Goal: Task Accomplishment & Management: Manage account settings

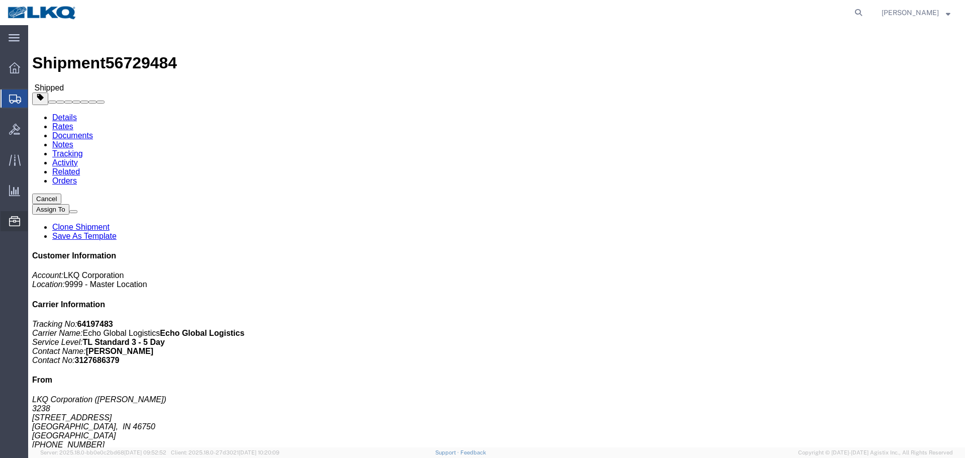
click at [0, 0] on span "Location Appointment" at bounding box center [0, 0] width 0 height 0
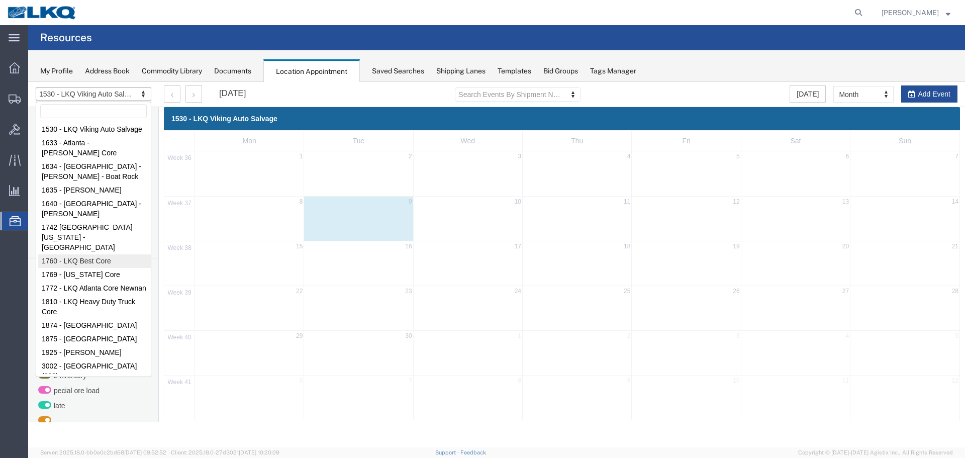
select select "27634"
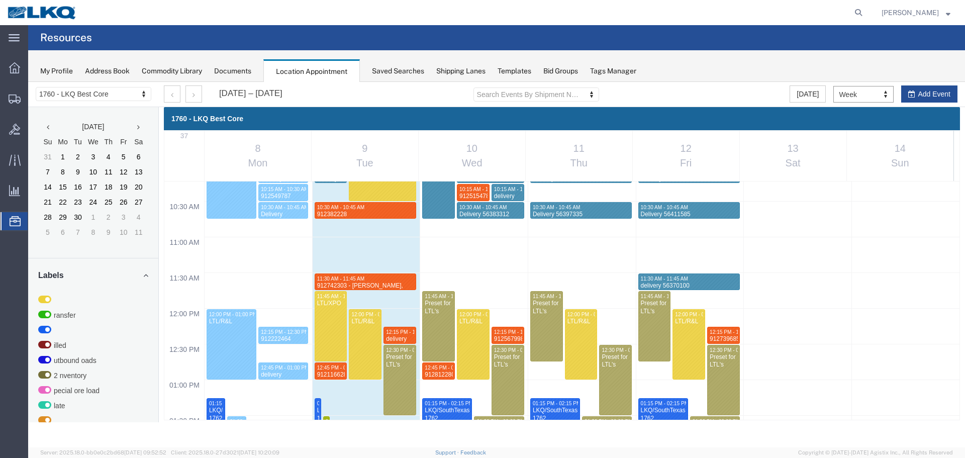
scroll to position [630, 0]
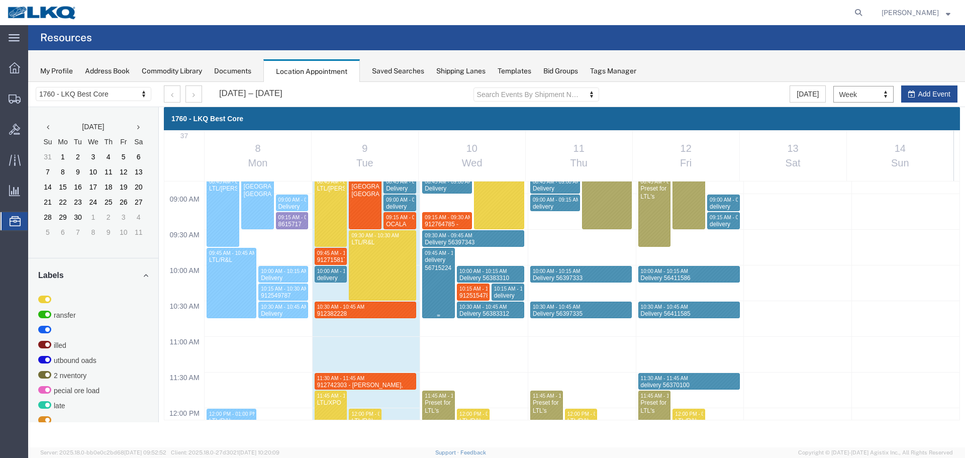
click at [432, 284] on div at bounding box center [439, 282] width 32 height 69
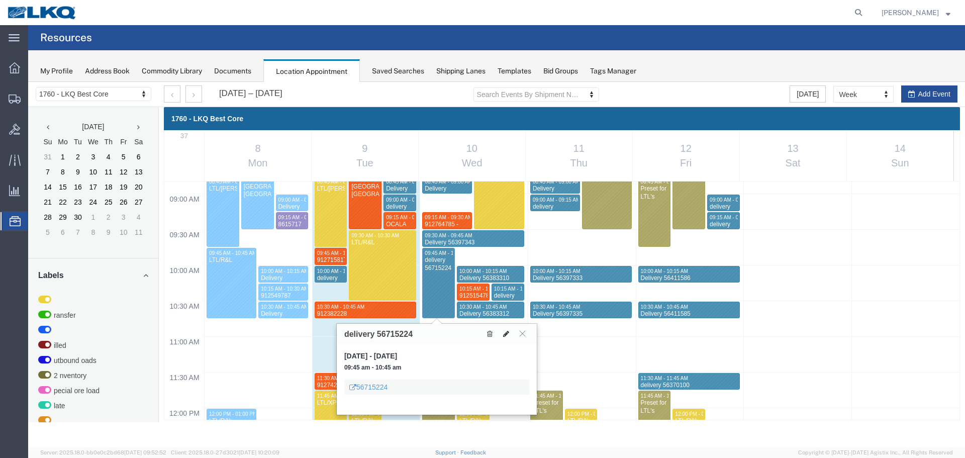
click at [502, 331] on button at bounding box center [506, 333] width 14 height 11
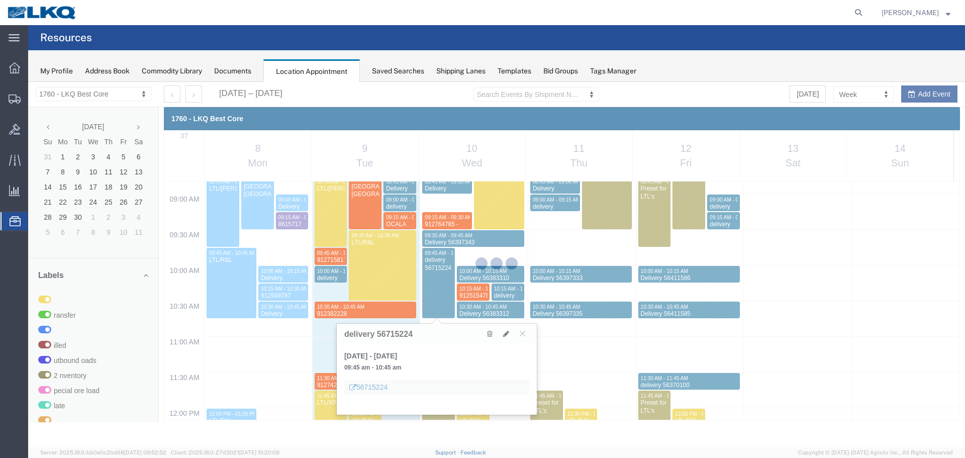
select select "1"
select select
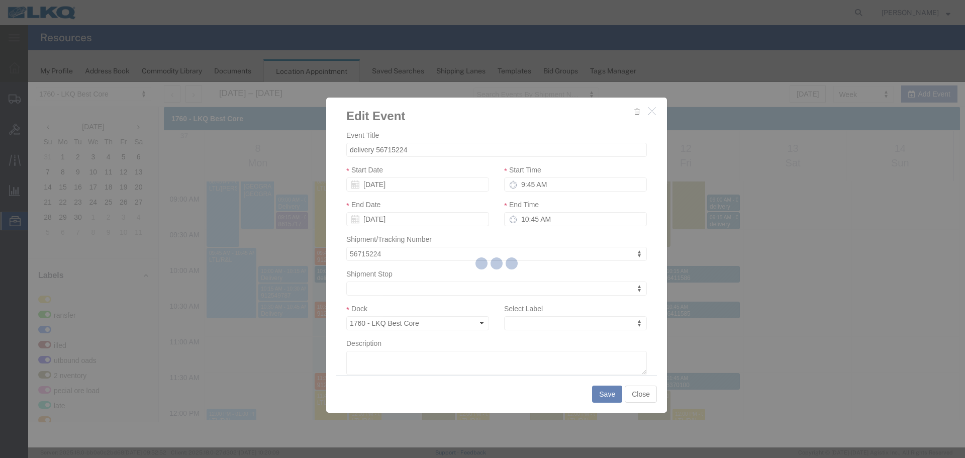
select select
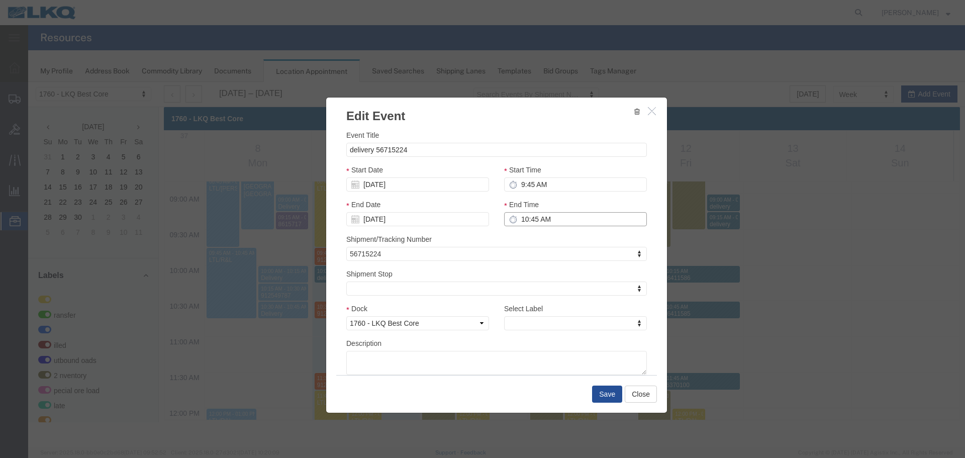
click at [556, 222] on input "10:45 AM" at bounding box center [575, 219] width 143 height 14
type input "10:00 AM"
click at [608, 391] on button "Save" at bounding box center [607, 394] width 30 height 17
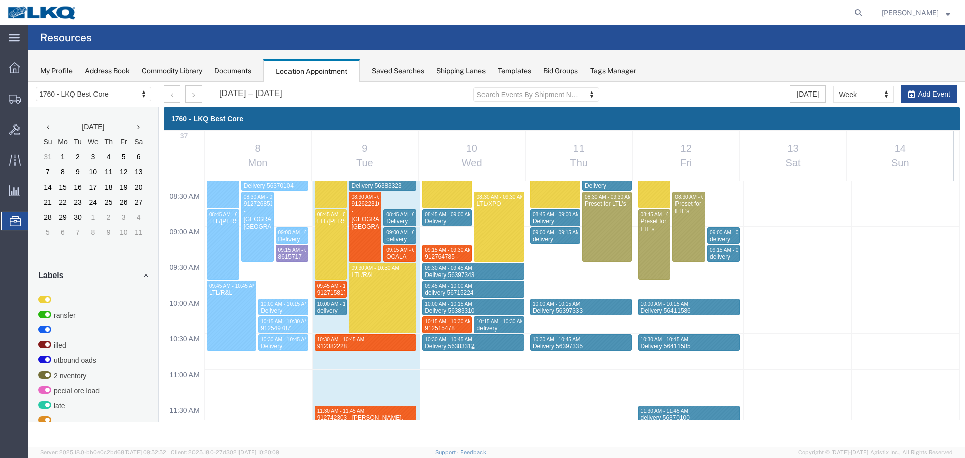
scroll to position [580, 0]
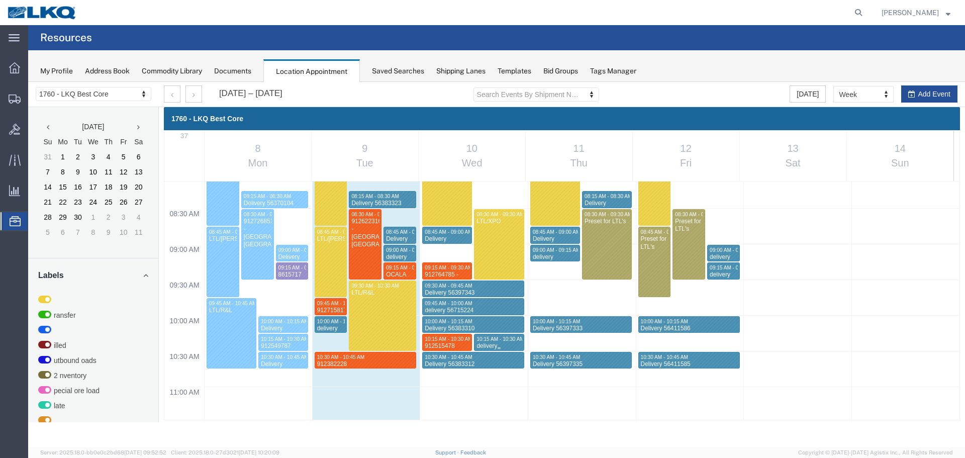
click at [499, 335] on div at bounding box center [499, 342] width 49 height 16
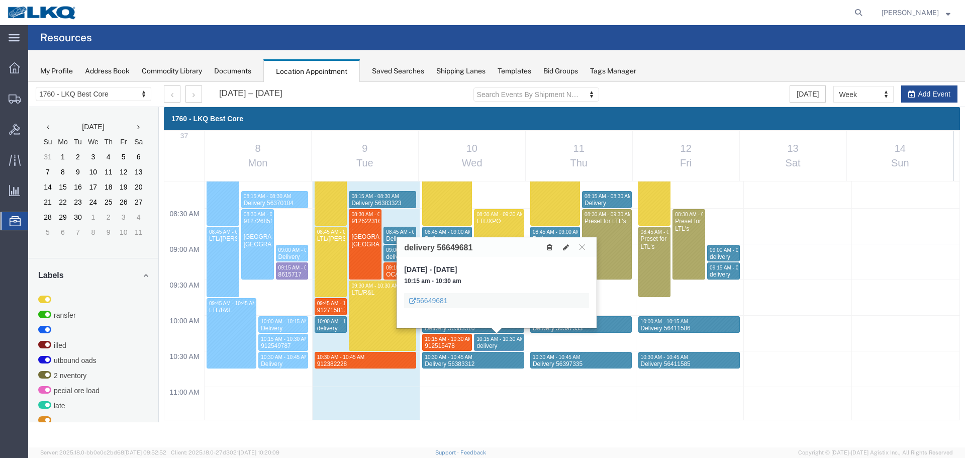
click at [460, 247] on h3 "delivery 56649681" at bounding box center [438, 247] width 68 height 9
copy h3 "56649681"
click at [583, 247] on icon at bounding box center [583, 247] width 6 height 6
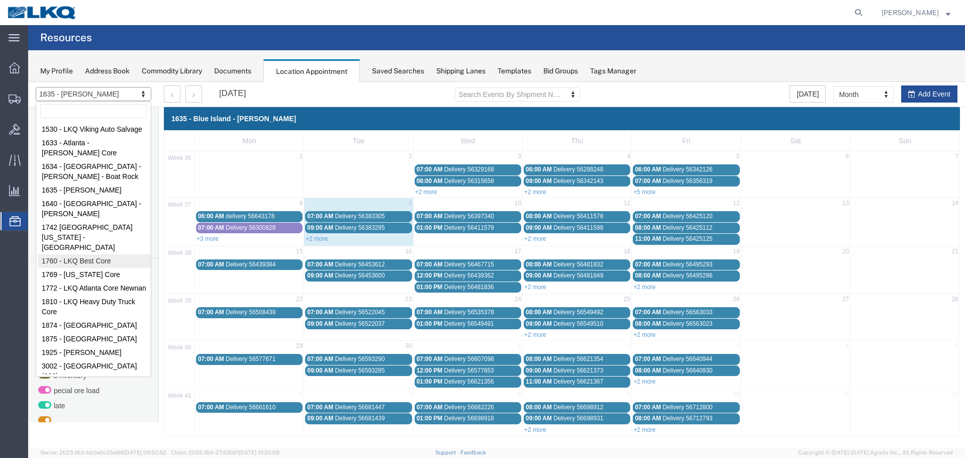
select select "27634"
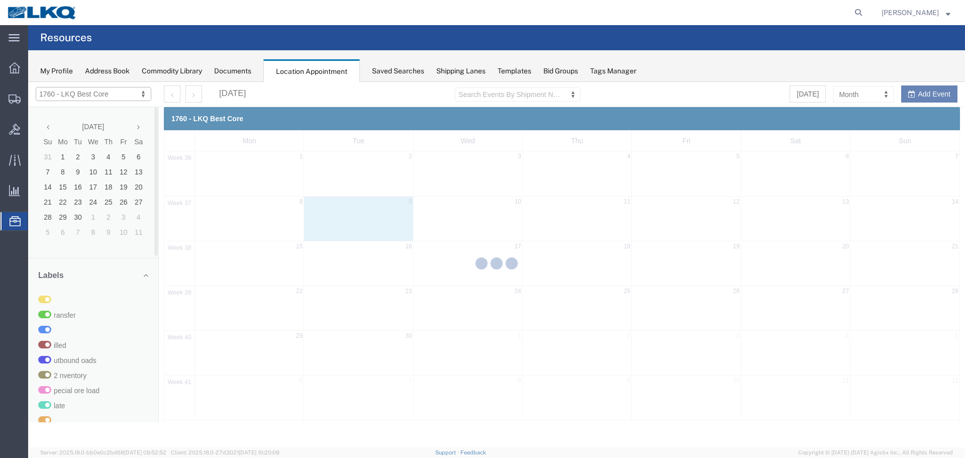
click at [863, 93] on div at bounding box center [496, 265] width 937 height 366
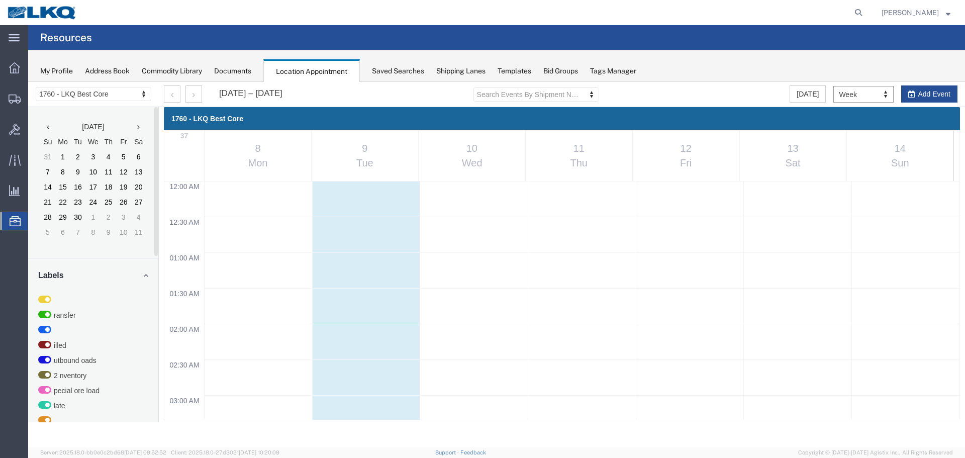
scroll to position [429, 0]
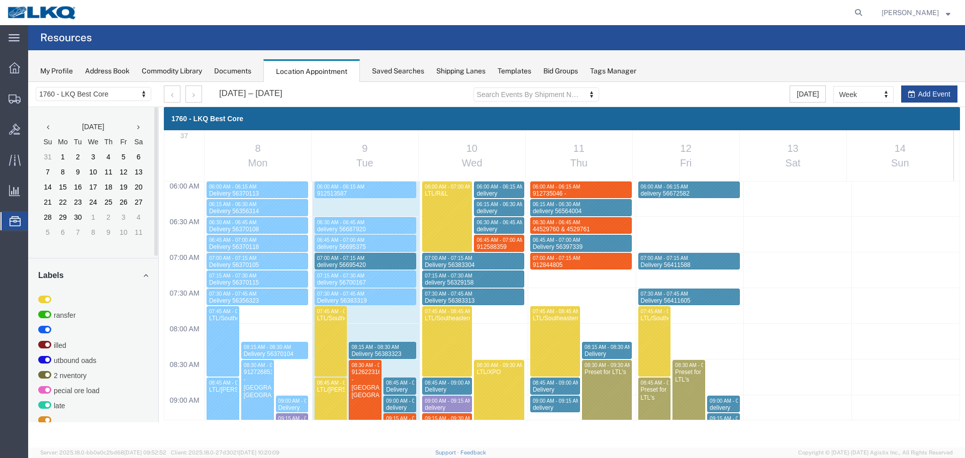
click at [753, 83] on div "Sep 8 – 14, 2025 Search Events By Shipment Number Clear Filter Today Week Month…" at bounding box center [560, 94] width 809 height 25
select select "1"
select select
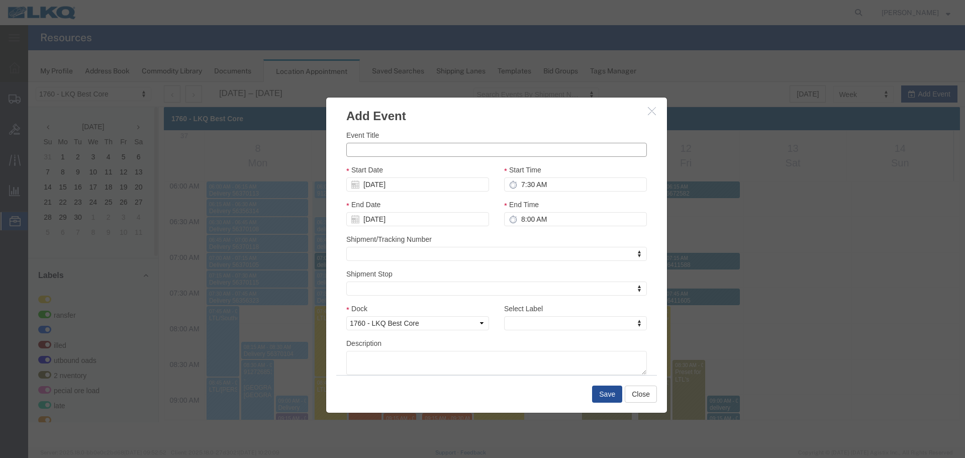
click at [417, 150] on input "Event Title" at bounding box center [496, 150] width 301 height 14
paste input "912955797"
type input "912955797"
click at [565, 185] on input "7:30 AM" at bounding box center [575, 184] width 143 height 14
type input "7:30 AM"
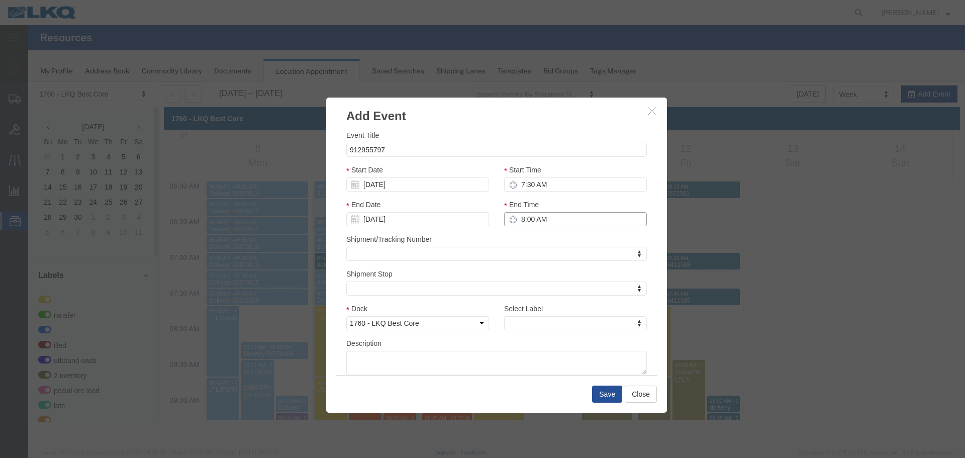
click at [529, 220] on input "8:00 AM" at bounding box center [575, 219] width 143 height 14
type input "7:45 AM"
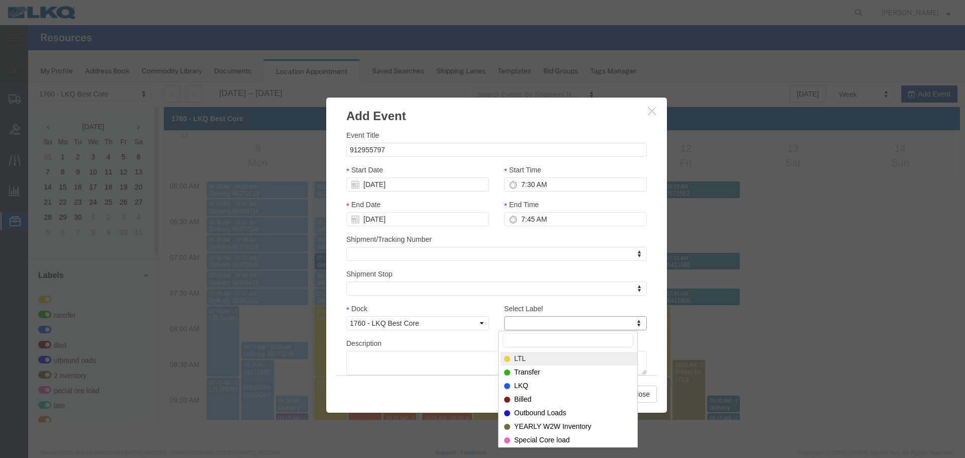
type input "m"
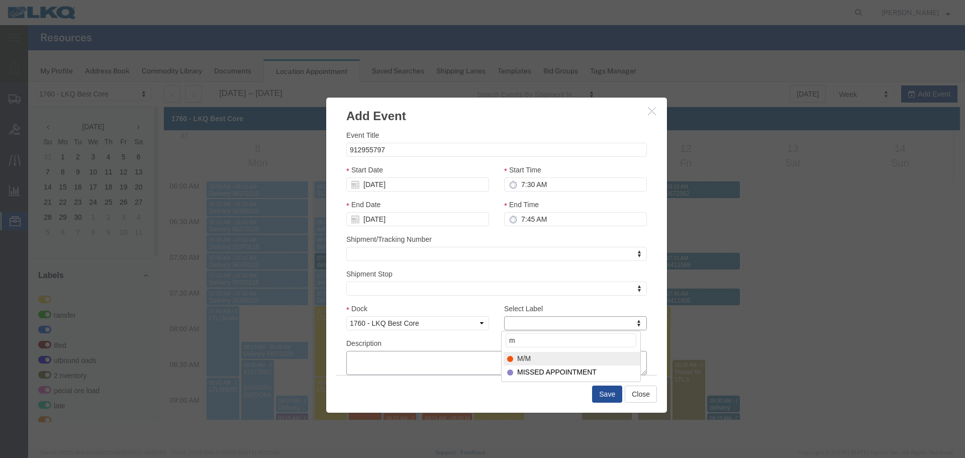
select select "24"
paste textarea "912955797"
type textarea "912955797"
click at [613, 399] on button "Save" at bounding box center [607, 394] width 30 height 17
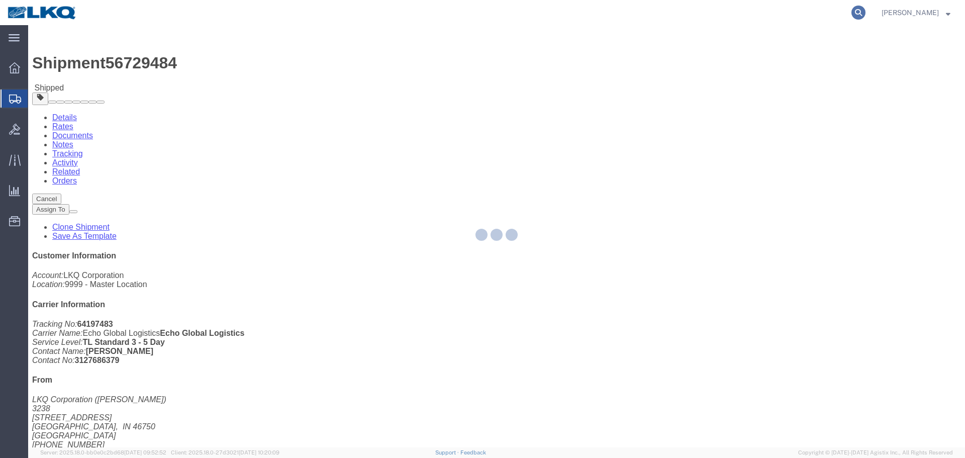
click at [857, 17] on icon at bounding box center [859, 13] width 14 height 14
paste input "56708853"
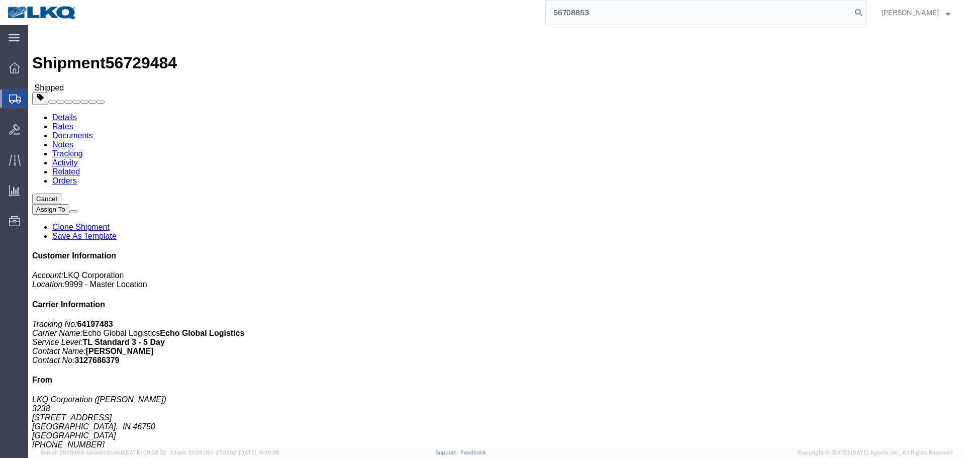
type input "56708853"
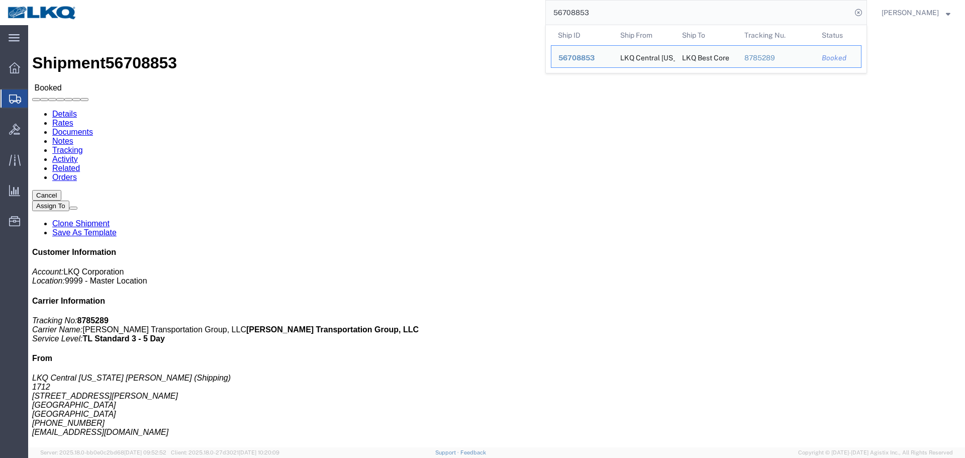
click div "Leg 1 - Truckload Vehicle 1: Standard Dry Van (53 Feet) Number of trucks: 1"
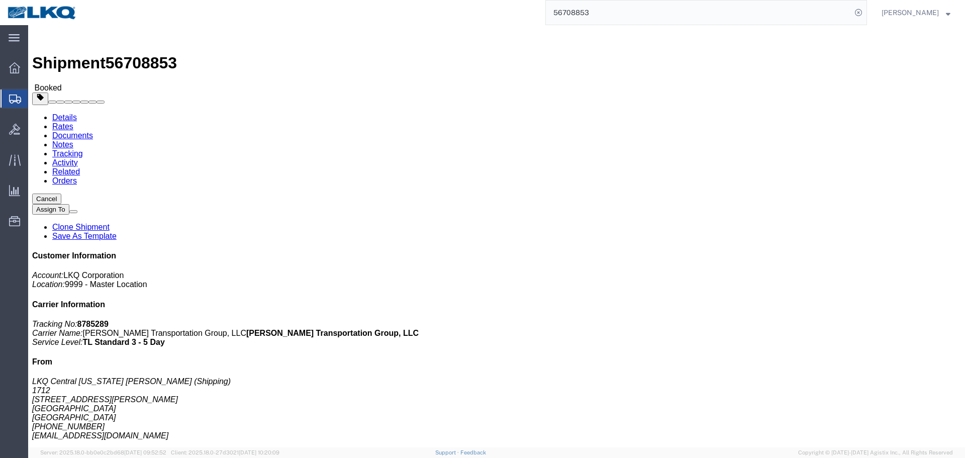
click div "Ship From LKQ Central Texas Goodwin (Shipping) 1712 5545 Goodwin Ln New Braunfe…"
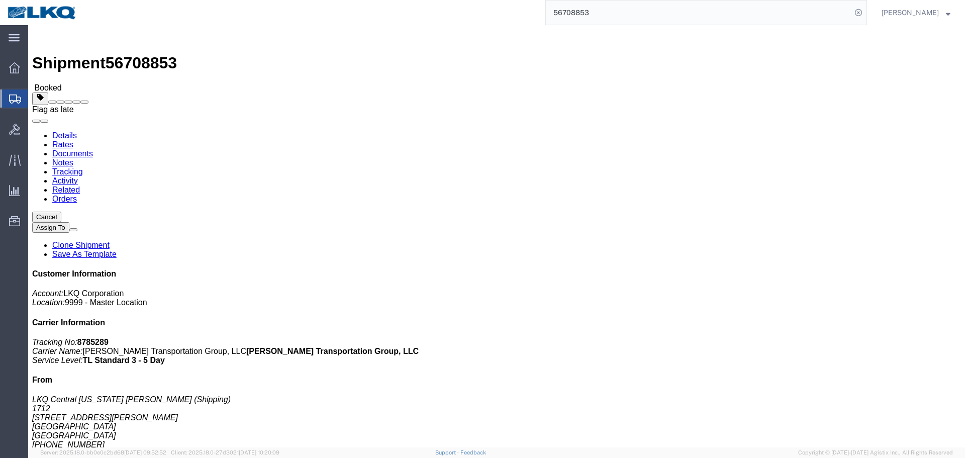
click span
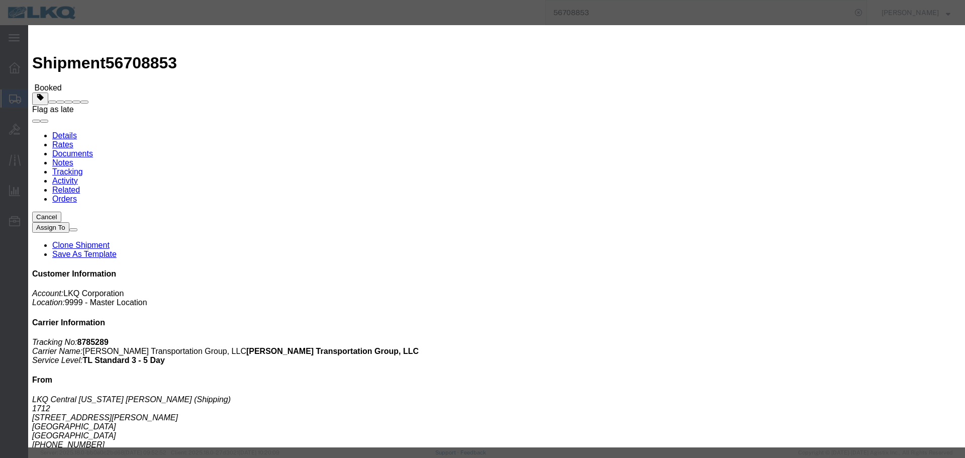
click select "Select Excused Not Excused"
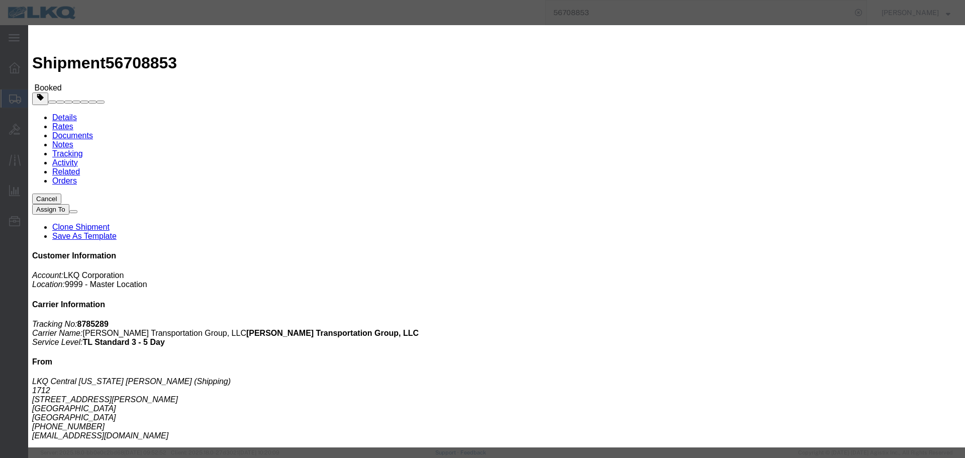
select select "NOT_EXCUSED"
click select "Select Excused Not Excused"
click select "Select Bad Carrier Data Carrier Admin Error Delay Accident Driver Error Lack of…"
select select "DRIVER_ERROR"
click select "Select Bad Carrier Data Carrier Admin Error Delay Accident Driver Error Lack of…"
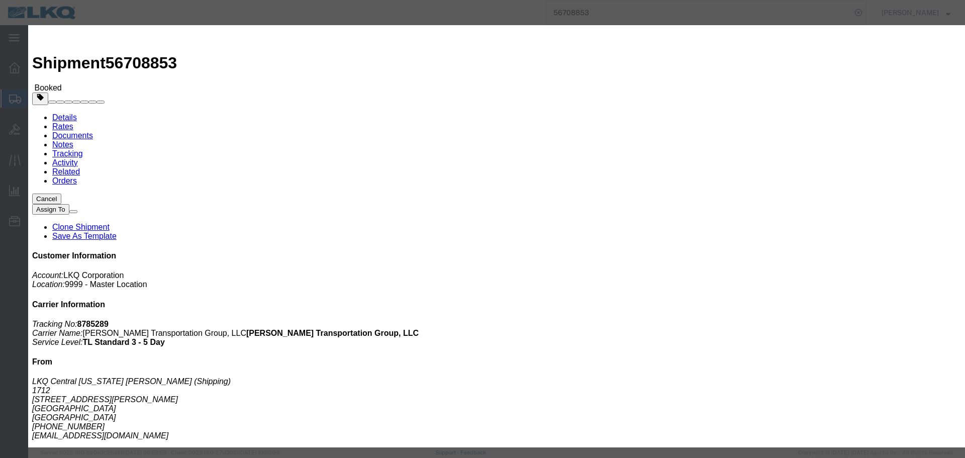
click textarea
type textarea "09/09 pickup"
click div "Save Close"
click button "Save"
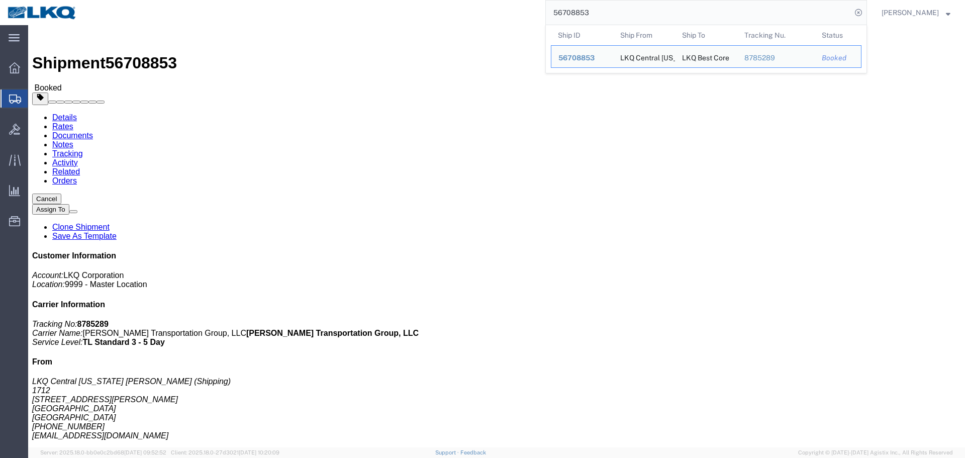
click at [603, 12] on input "56708853" at bounding box center [699, 13] width 306 height 24
paste input "691820"
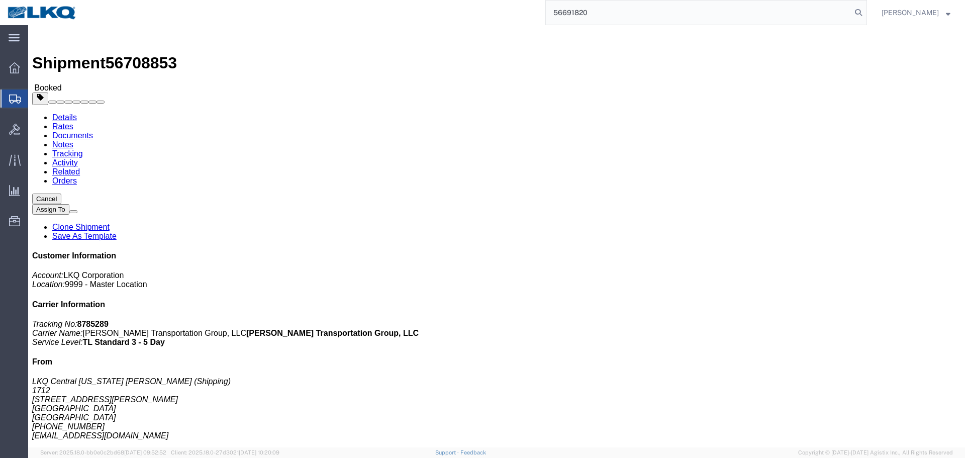
type input "56691820"
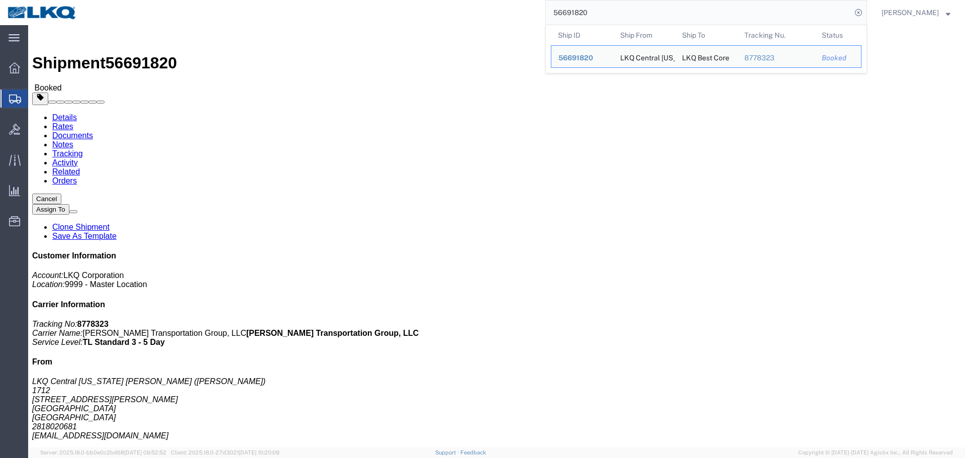
click div "Ship From LKQ Central Texas Goodwin (Mike Hernandez) 1712 5545 Goodwin Ln New B…"
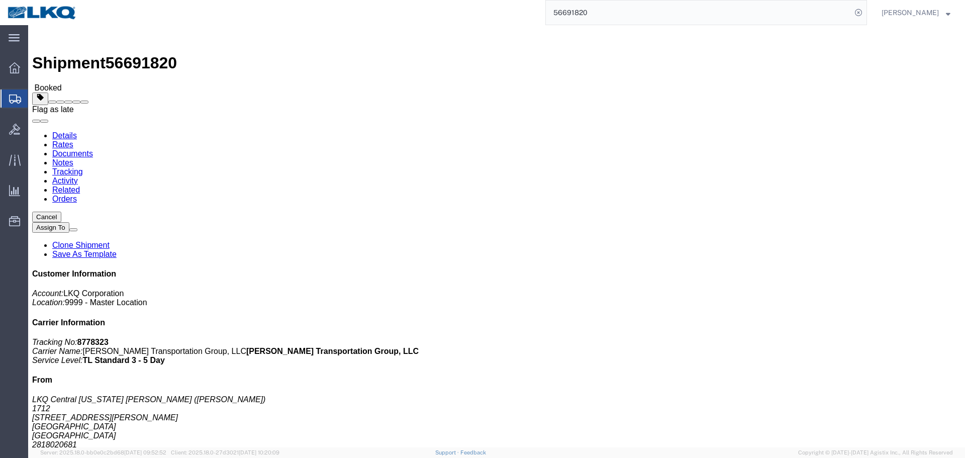
click span
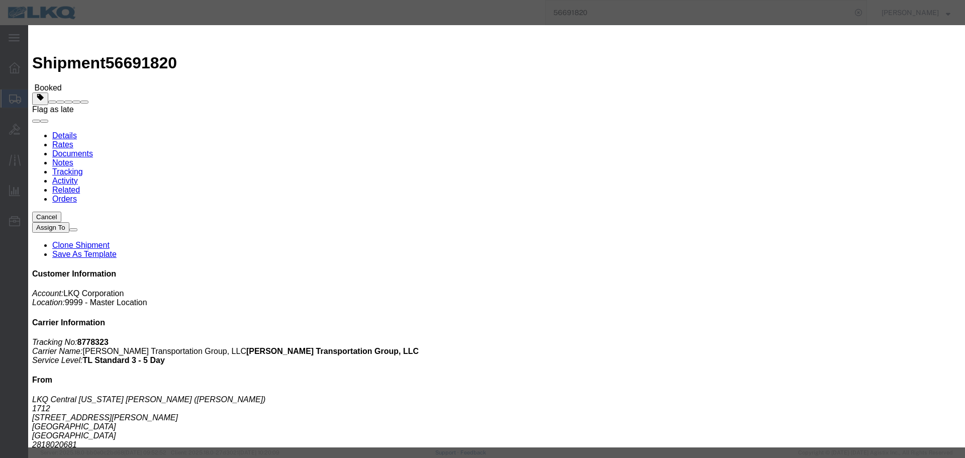
click select "Select Excused Not Excused"
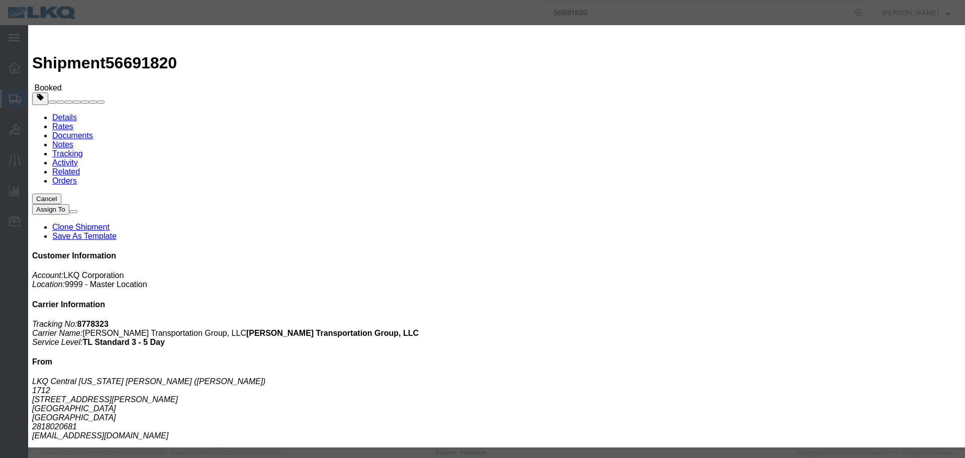
select select "NOT_EXCUSED"
click select "Select Excused Not Excused"
click select "Select Bad Carrier Data Carrier Admin Error Delay Accident Driver Error Lack of…"
select select "DRIVER_ERROR"
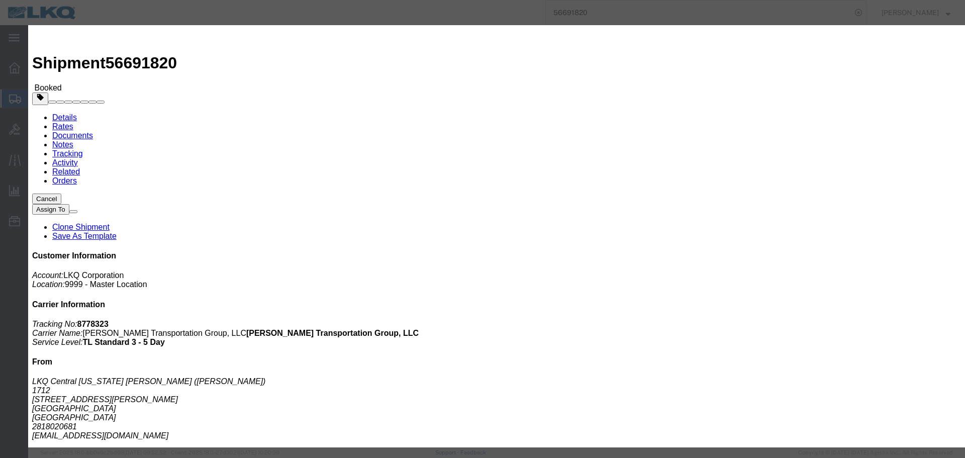
click select "Select Bad Carrier Data Carrier Admin Error Delay Accident Driver Error Lack of…"
click textarea
type textarea "09/09 pickup"
click button "Save"
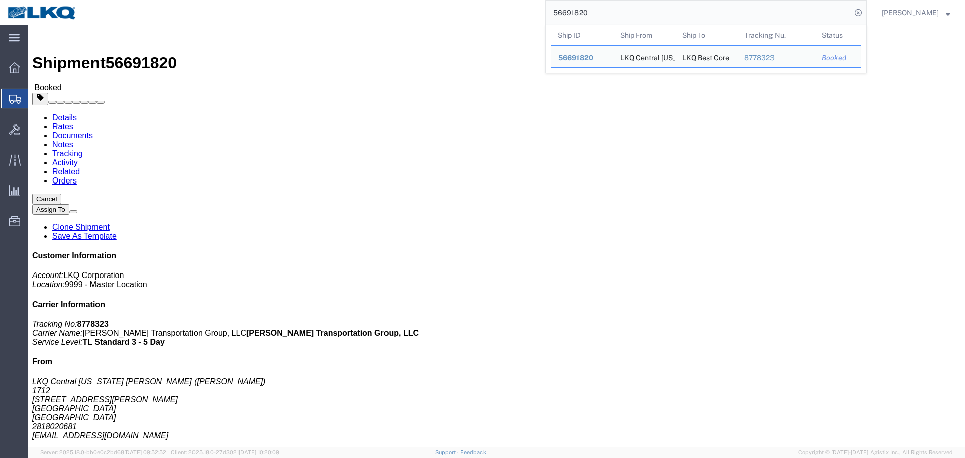
click at [592, 20] on input "56691820" at bounding box center [699, 13] width 306 height 24
paste input "87008"
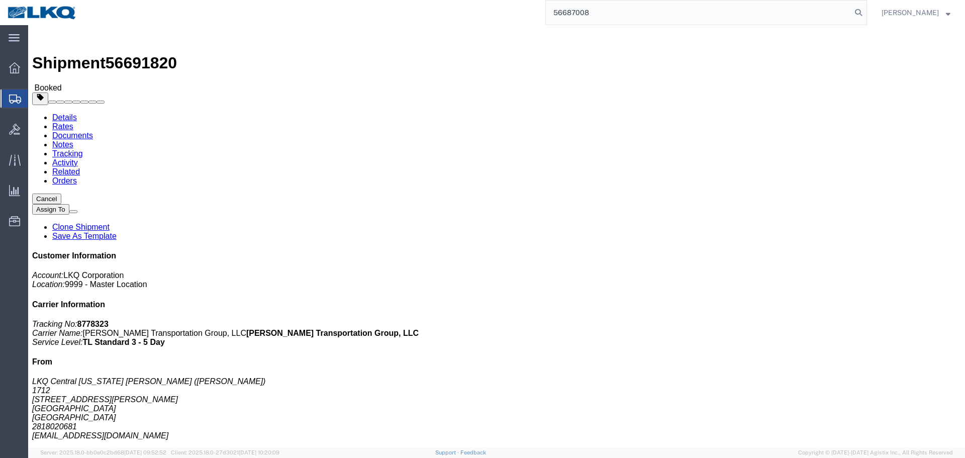
type input "56687008"
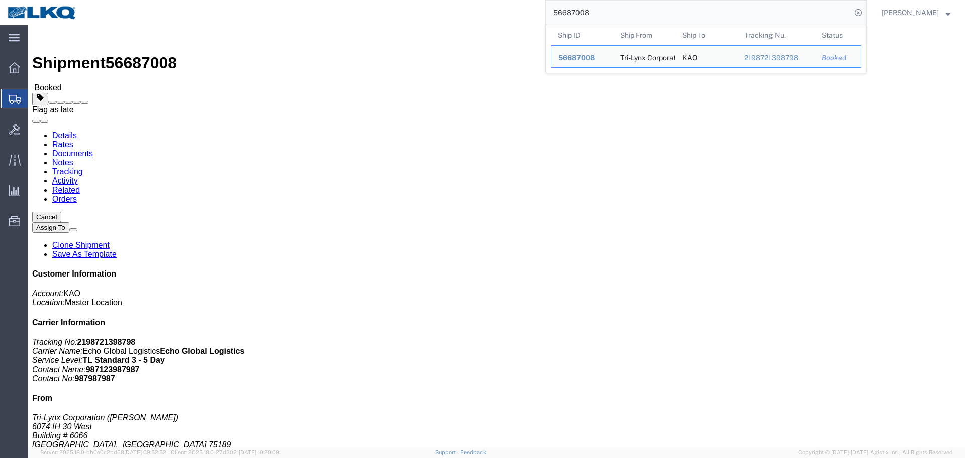
click span
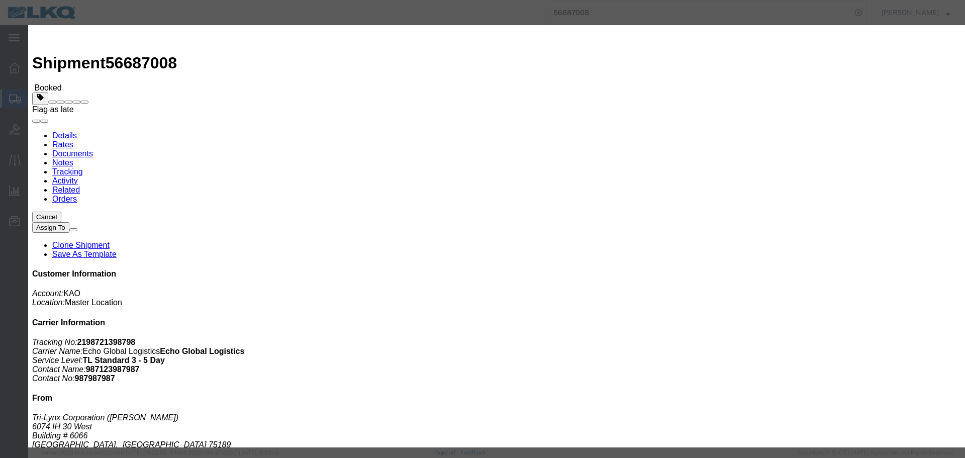
click select "Select Excused Not Excused"
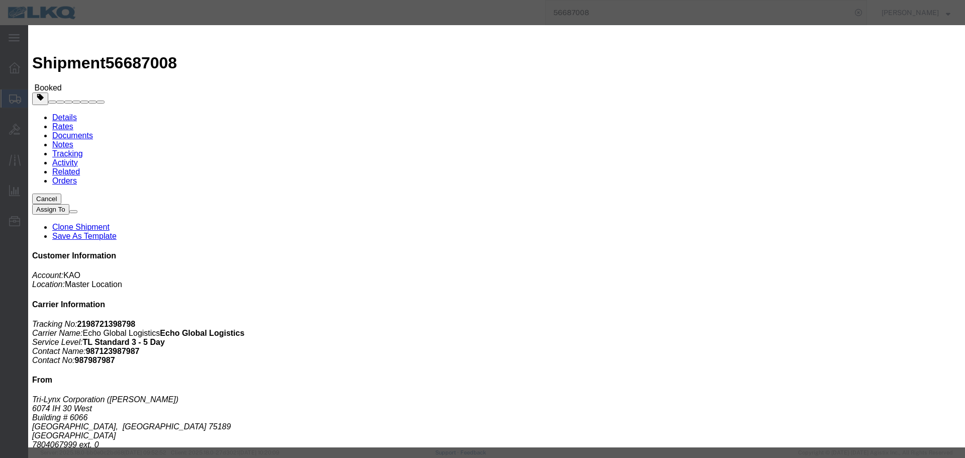
select select "NOT_EXCUSED"
click select "Select Excused Not Excused"
click select "Select Bad Carrier Data Carrier Admin Error Delay Accident Driver Error Lack of…"
select select "DRIVER_ERROR"
click select "Select Bad Carrier Data Carrier Admin Error Delay Accident Driver Error Lack of…"
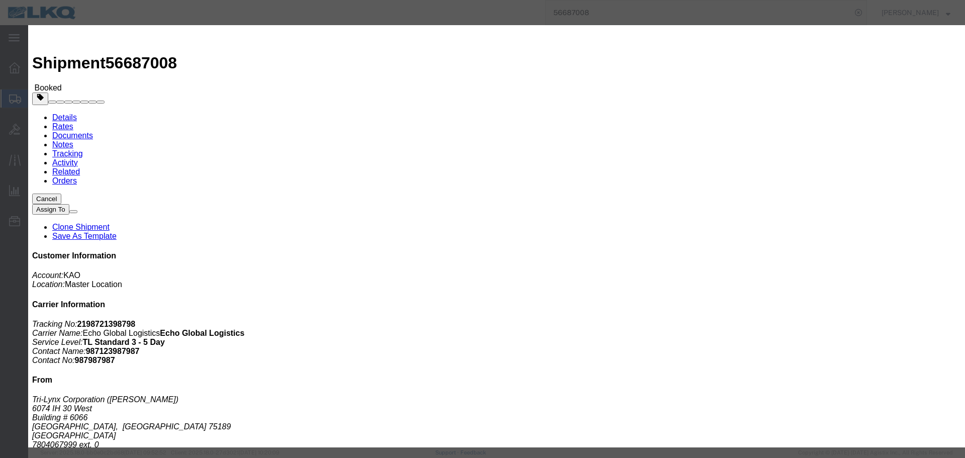
click textarea
type textarea "09/08 pickup"
click button "Save"
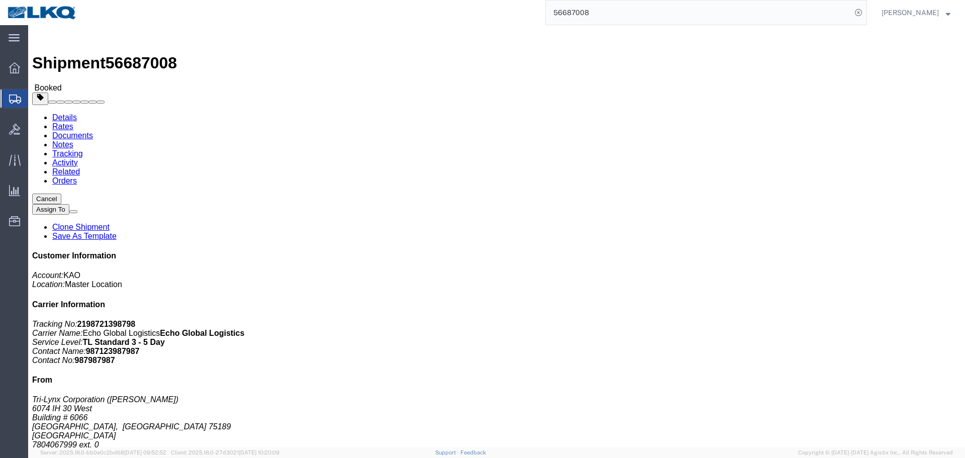
click at [611, 14] on input "56687008" at bounding box center [699, 13] width 306 height 24
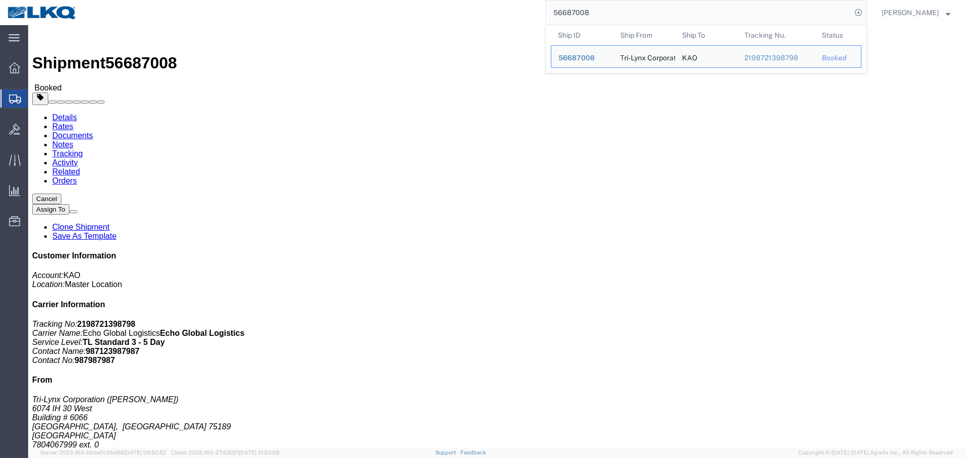
paste input "729257"
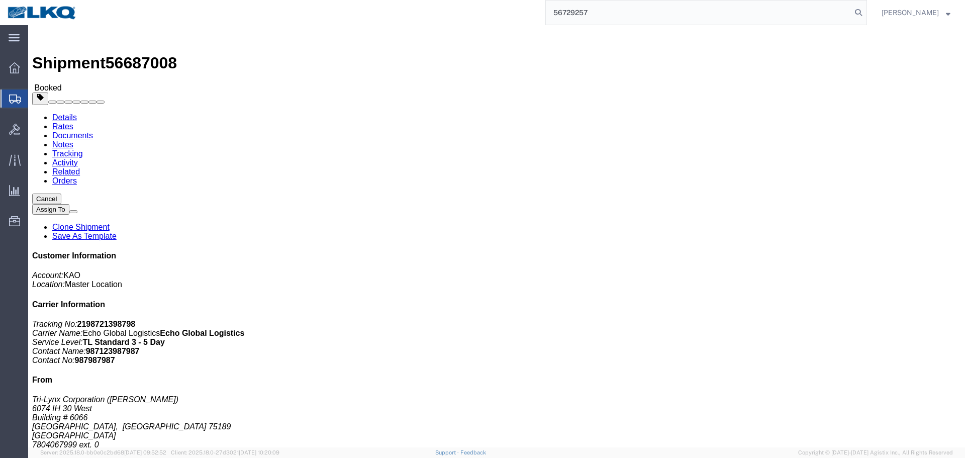
type input "56729257"
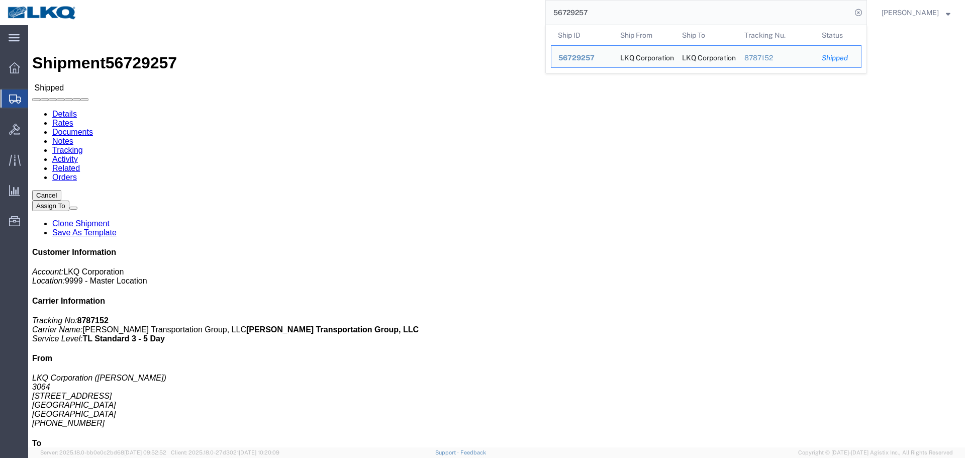
click body "Shipment 56729257 Shipped Details Rates Documents Notes Tracking Activity Relat…"
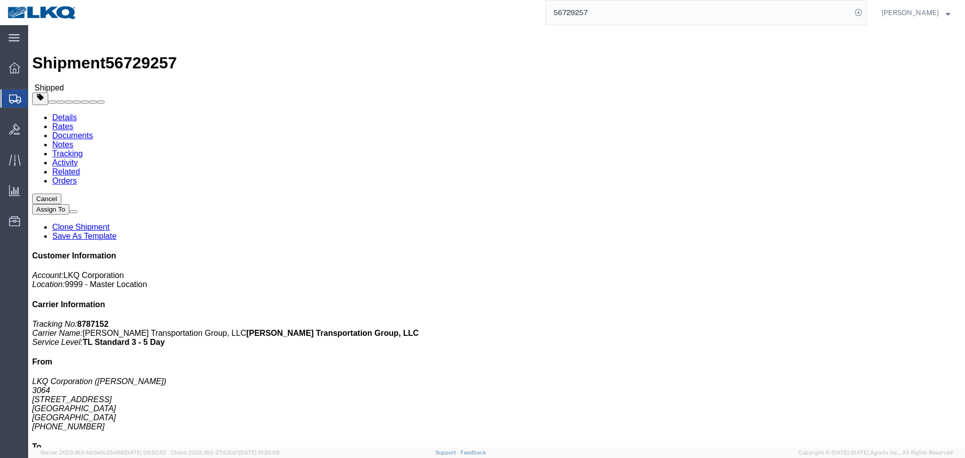
click div "Leg 1 - Truckload Vehicle 1: Standard Dry Van (53 Feet) Number of trucks: 1"
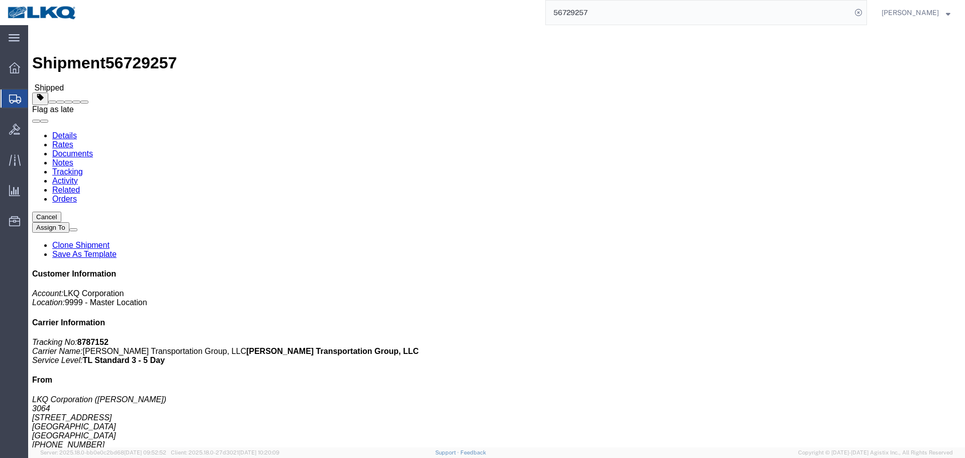
click span
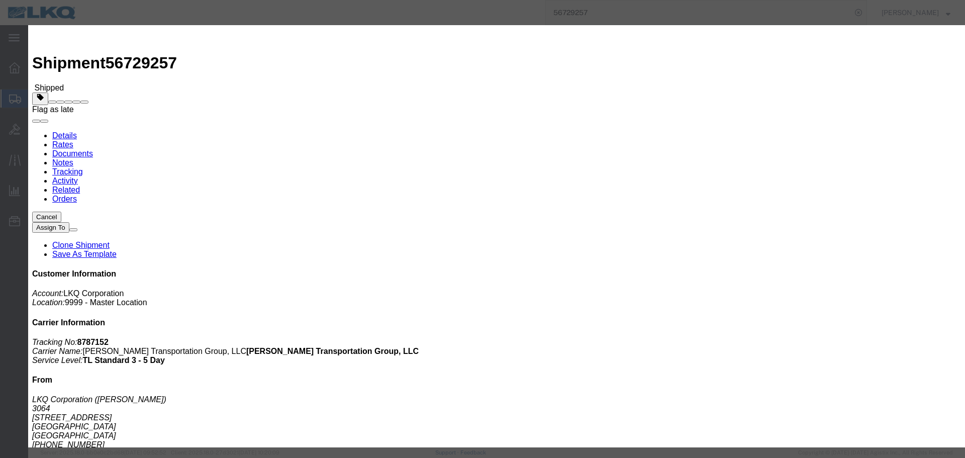
click button "Close"
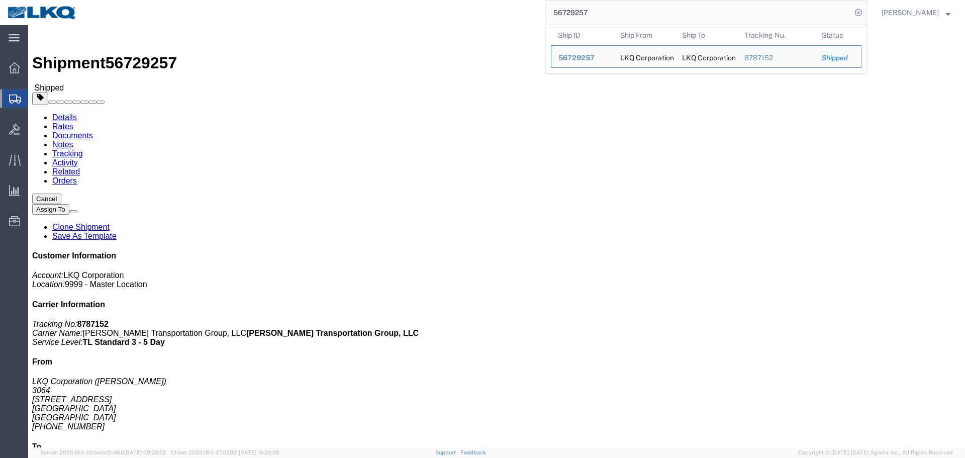
click at [598, 15] on input "56729257" at bounding box center [699, 13] width 306 height 24
paste input "43432"
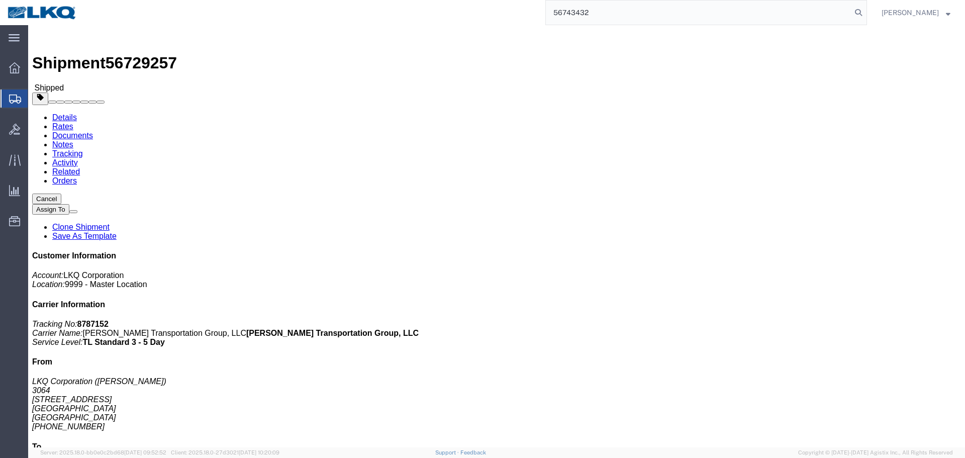
type input "56743432"
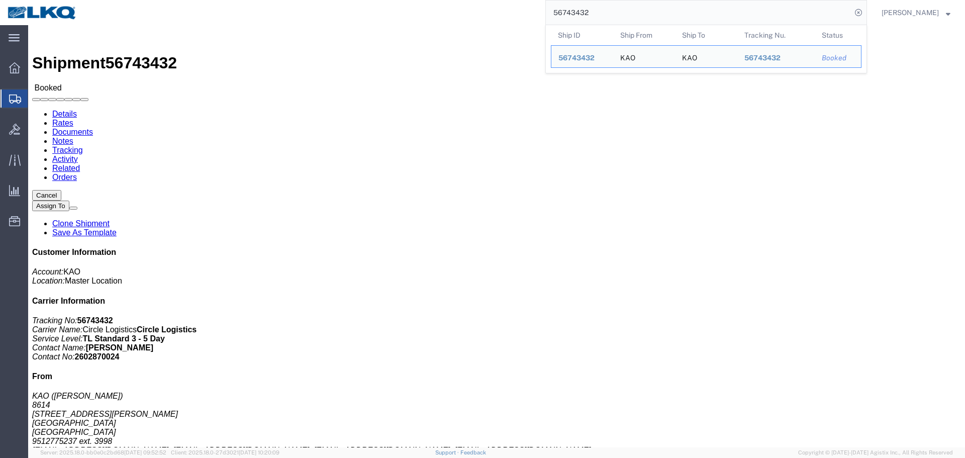
click div "Leg 1 - Truckload Vehicle 1: Standard Dry Van (53 Feet) Number of trucks: 1"
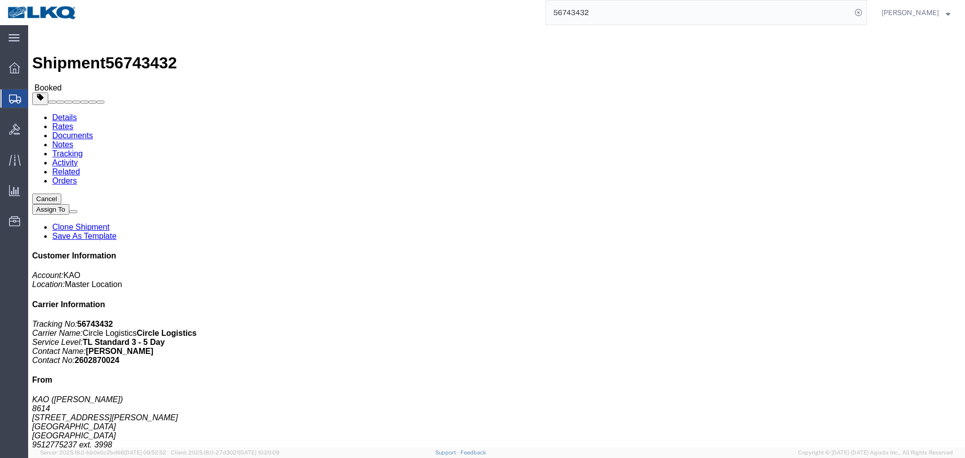
click div "Shipment Detail Ship From KAO (Stephen Solway) 8614 15640 Cantu-Galleano Ranch …"
click span "button"
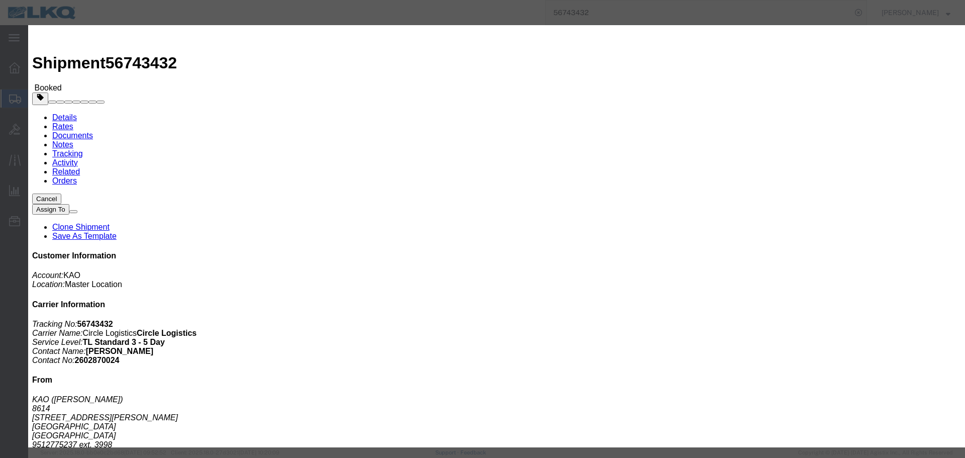
click select "Select Account Type Activity ID Airline Appointment Number ASN Batch Request # …"
select select "PRONUMBER"
click select "Select Account Type Activity ID Airline Appointment Number ASN Batch Request # …"
click input "text"
type input "487223"
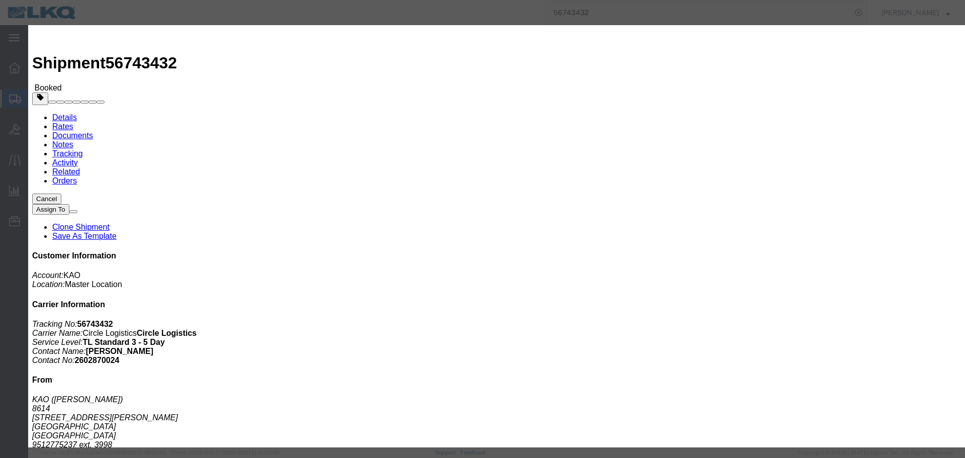
click button "Save"
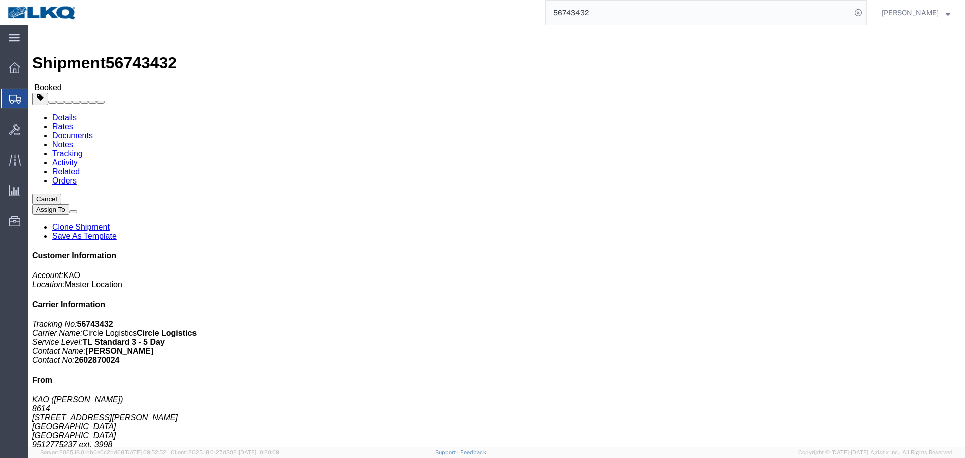
click at [609, 12] on input "56743432" at bounding box center [699, 13] width 306 height 24
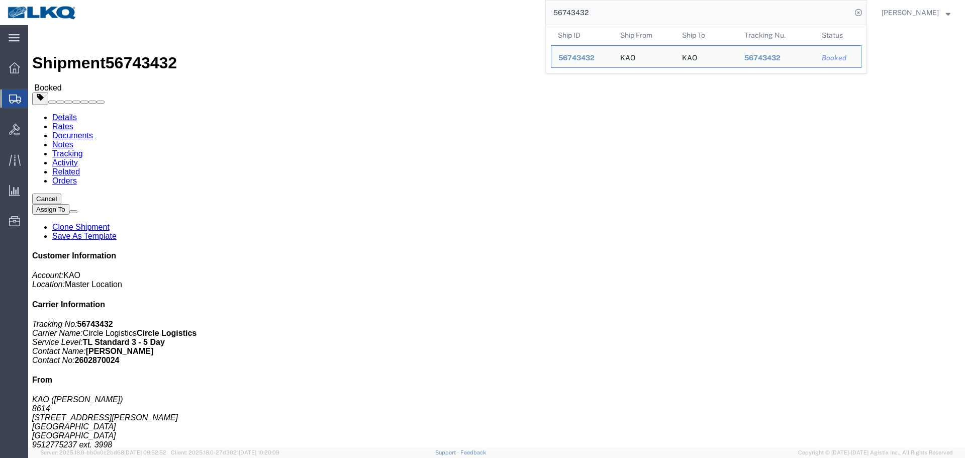
paste input "683687"
type input "56683687"
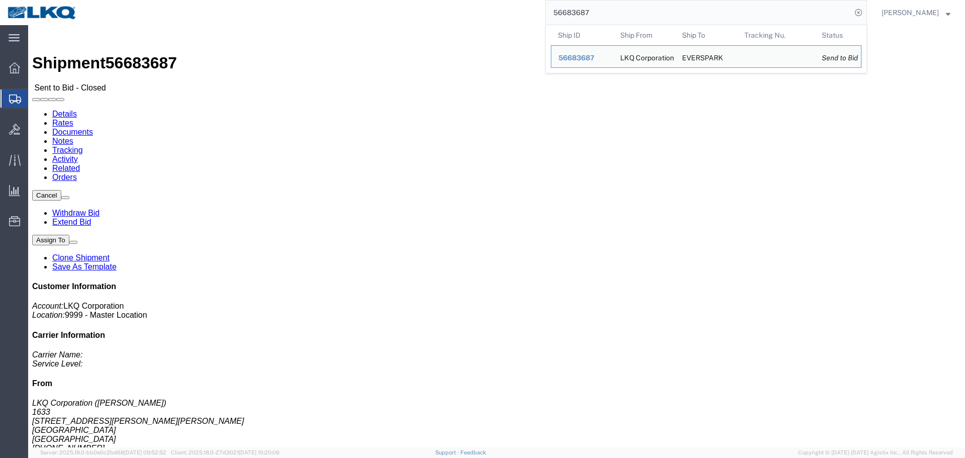
click div "Leg 1 - Truckload Vehicle 1: Standard Dry Van (53 Feet) Number of trucks: 1"
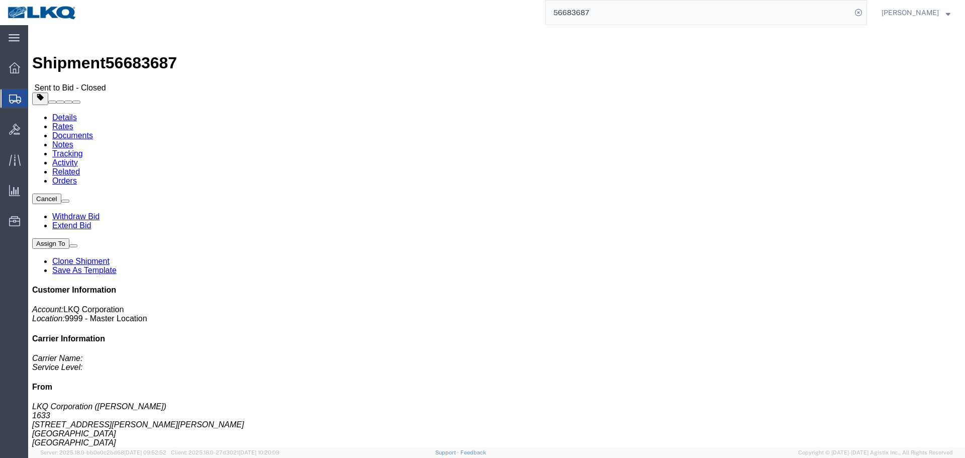
click button "Cancel"
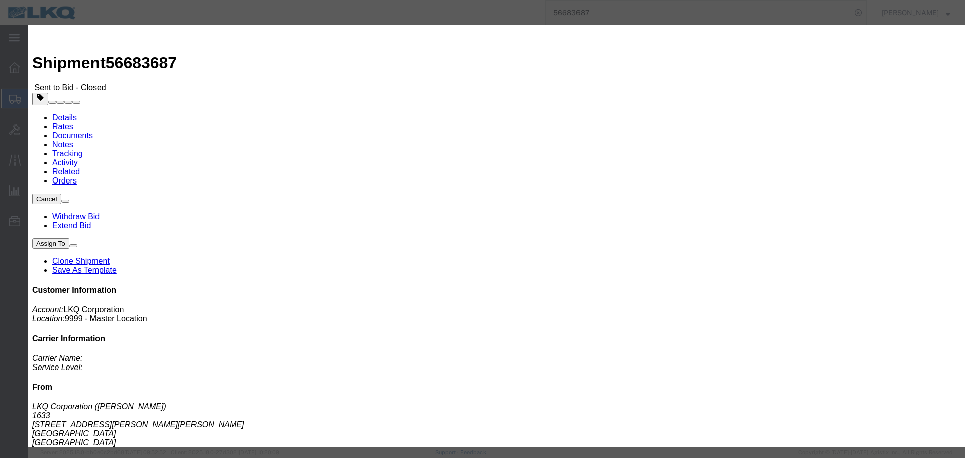
click button "Yes"
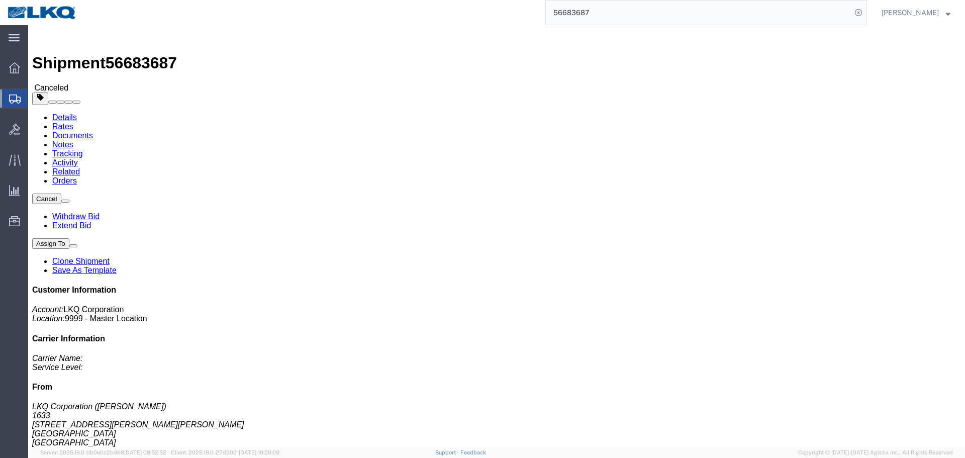
click at [609, 15] on input "56683687" at bounding box center [699, 13] width 306 height 24
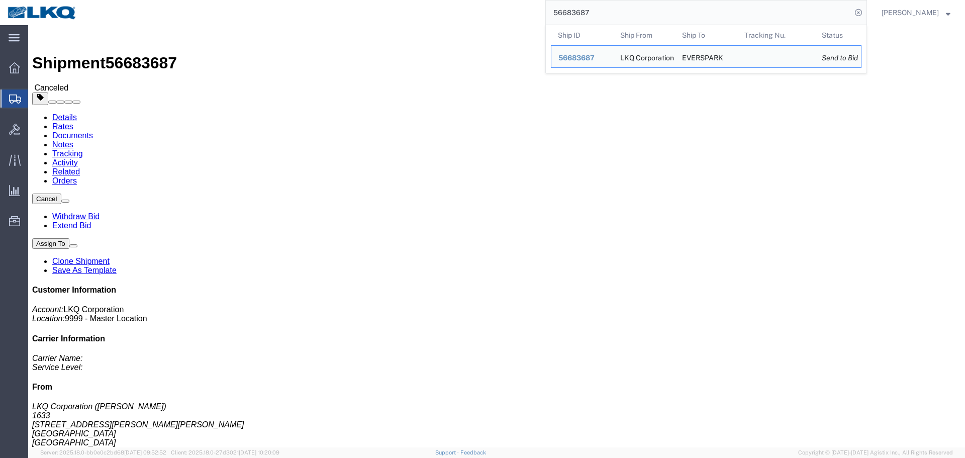
paste input "708853"
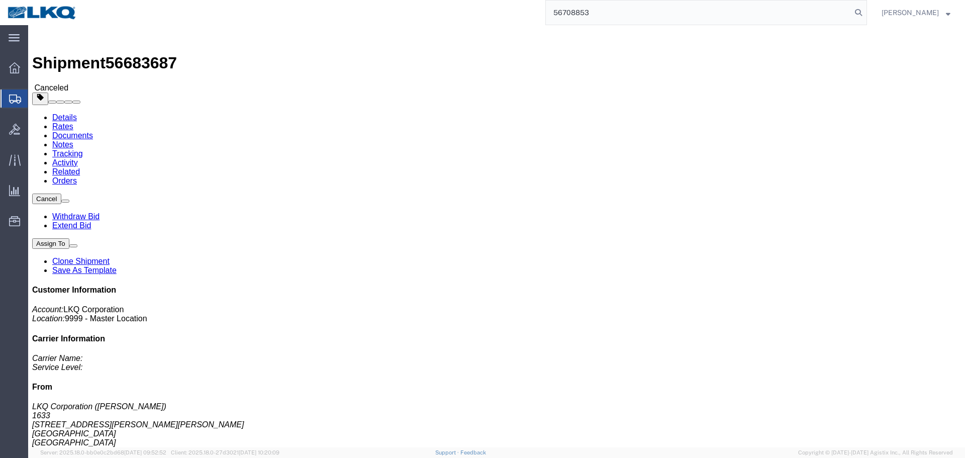
type input "56708853"
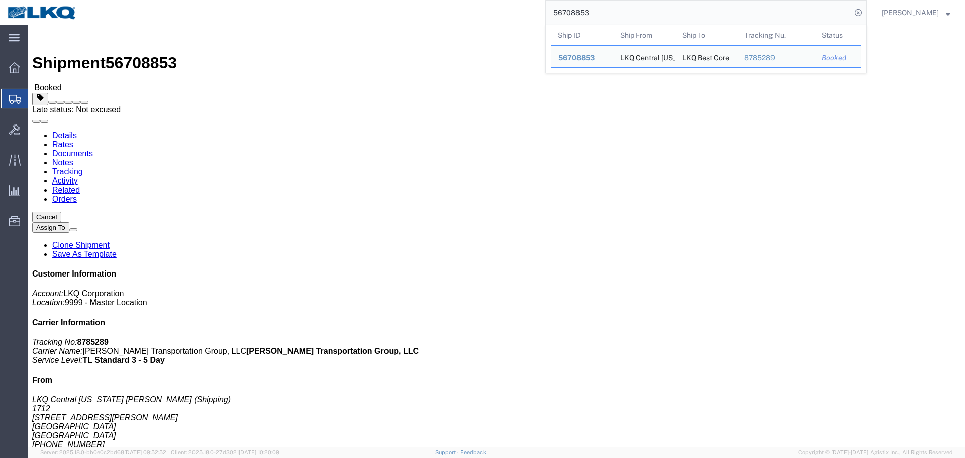
click span
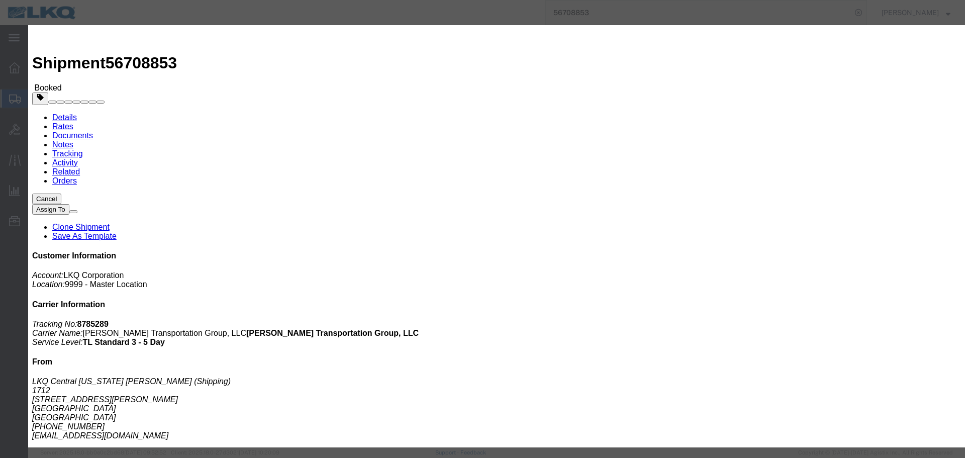
click textarea "09/09 pickup"
type textarea "09/08 pickup"
click button "Save"
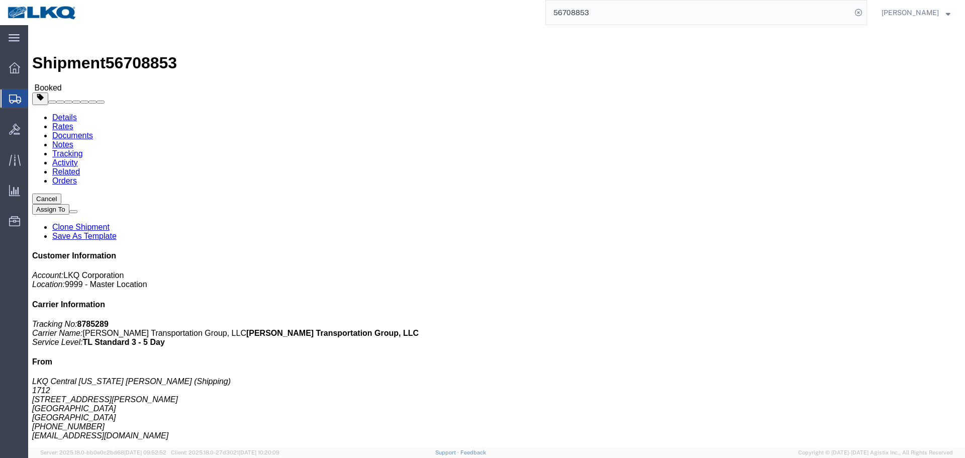
click div "Shipment Detail Ship From LKQ Central Texas Goodwin (Shipping) 1712 5545 Goodwi…"
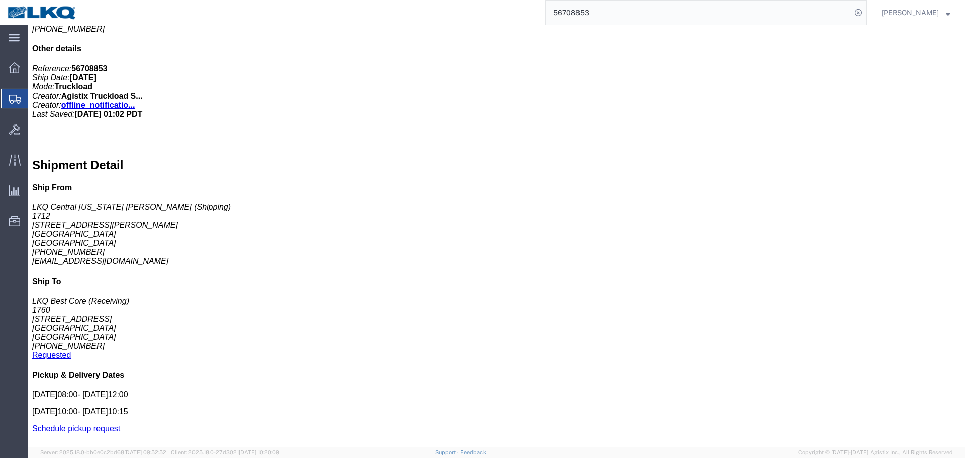
scroll to position [744, 0]
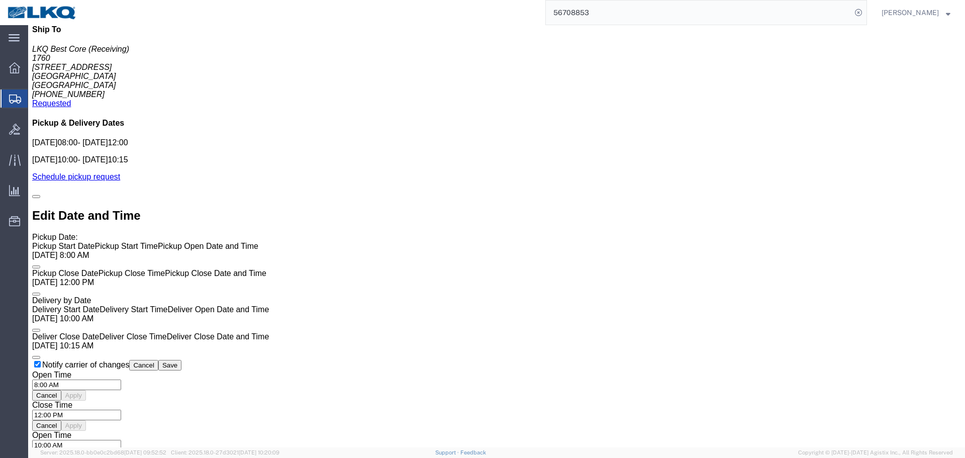
click at [616, 8] on input "56708853" at bounding box center [699, 13] width 306 height 24
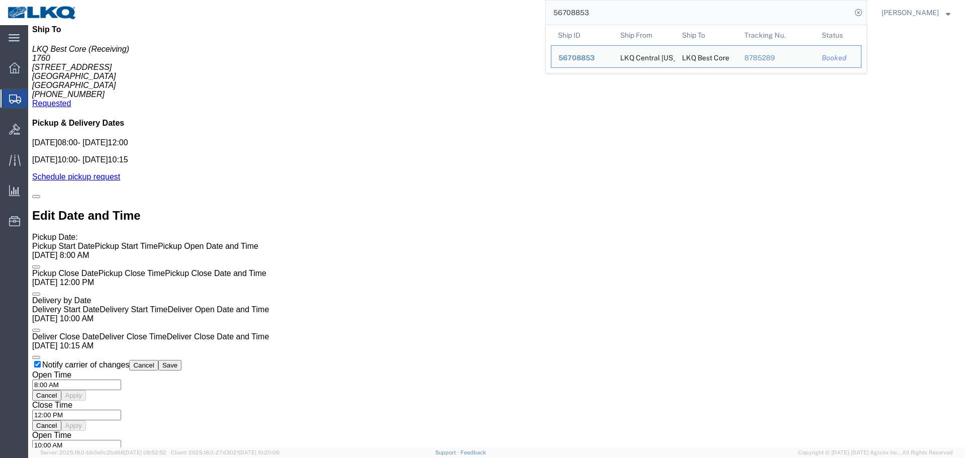
paste input "649681"
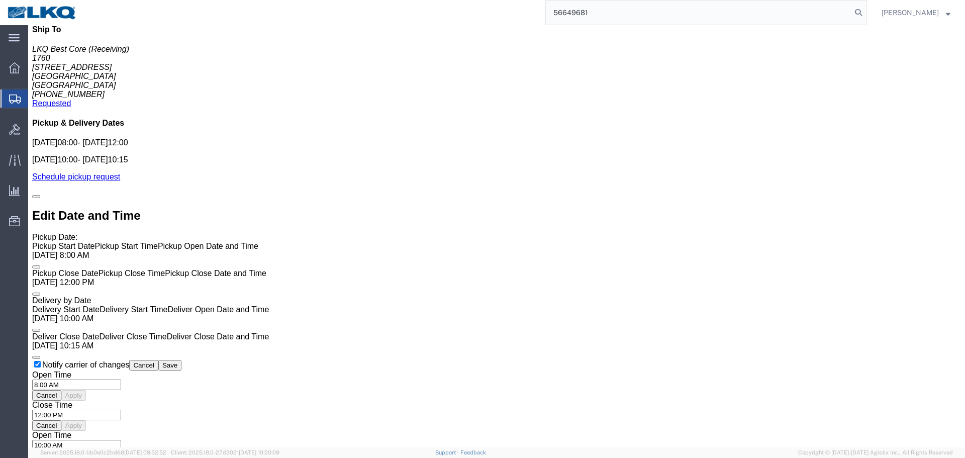
type input "56649681"
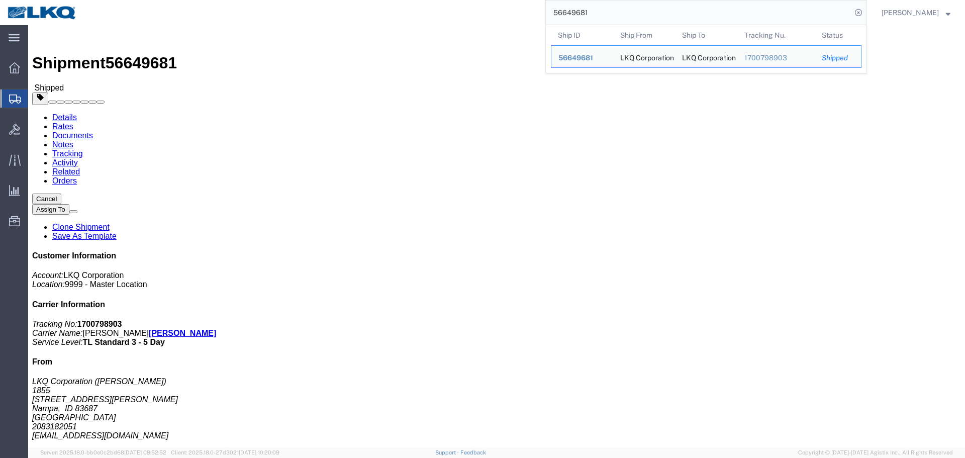
click div "Leg 1 - Truckload Vehicle 1: Standard Dry Van (53 Feet) Number of trucks: 1"
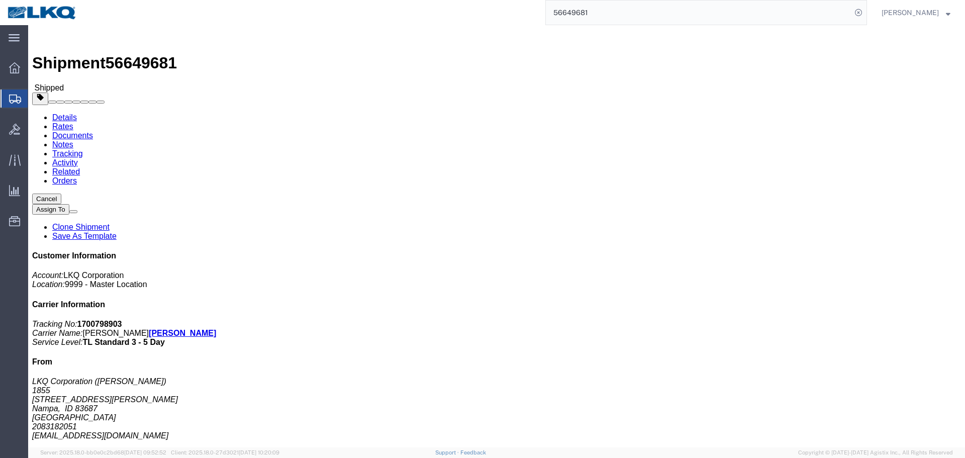
click link "Requested"
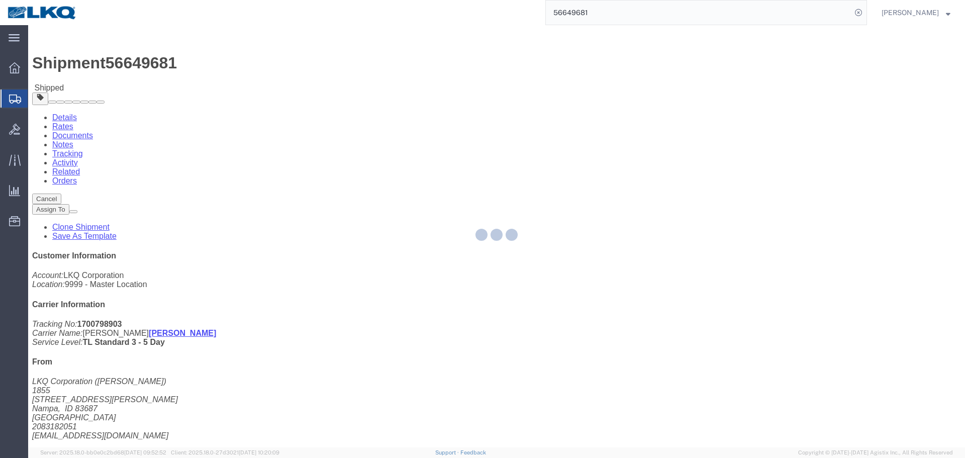
select select "1"
select select
select select "15"
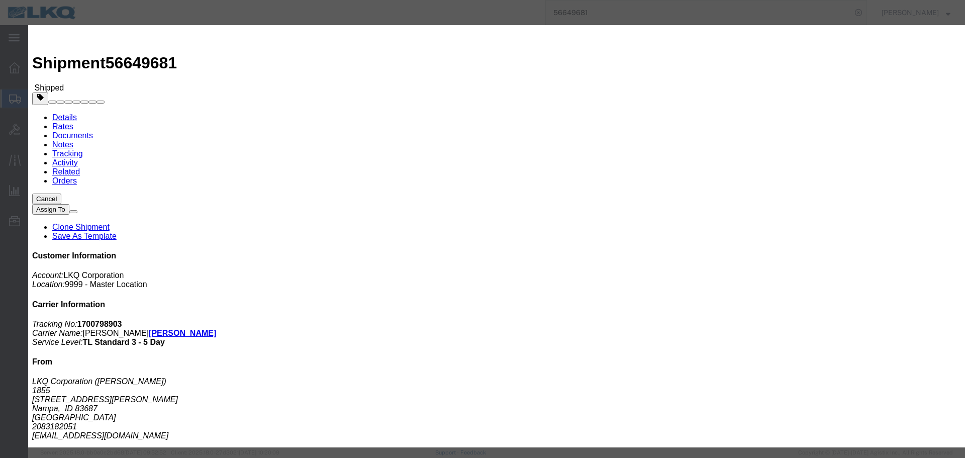
click input "10:15 AM"
type input "11:30 AM"
click div "Schedule Appointment Event Title delivery 56649681 Location Dock Select 1760 - …"
click button "Save"
click button "Ok"
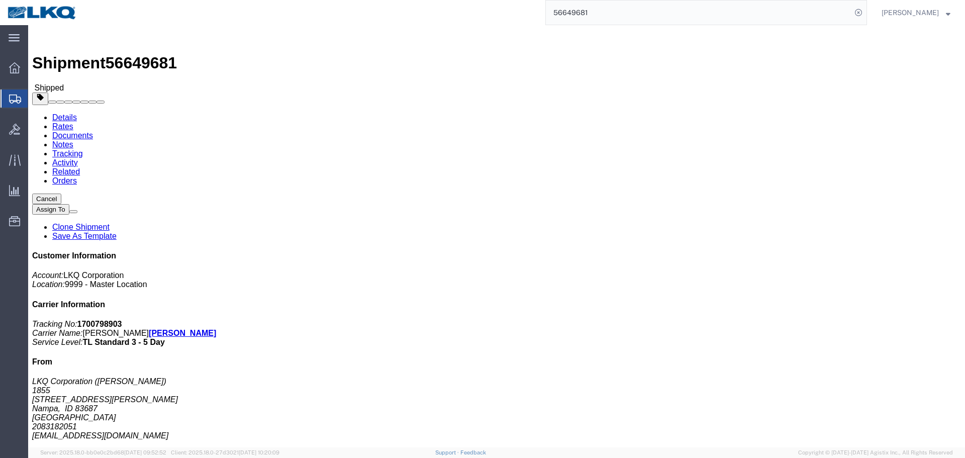
click button "Close"
click div "Shipment 56649681 Shipped Details Rates Documents Notes Tracking Activity Relat…"
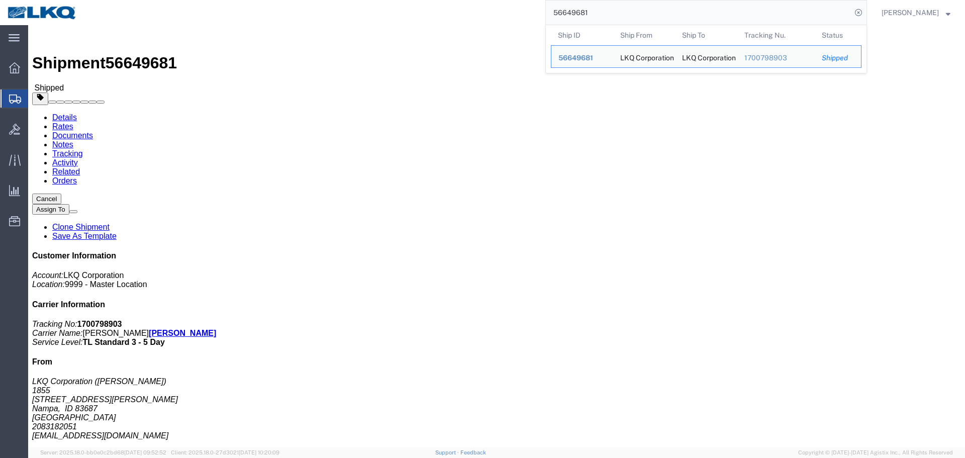
click at [607, 16] on input "56649681" at bounding box center [699, 13] width 306 height 24
paste input "708853"
type input "56708853"
click div "Leg 1 - Truckload Vehicle 1: Standard Dry Van (53 Feet) Number of trucks: 1"
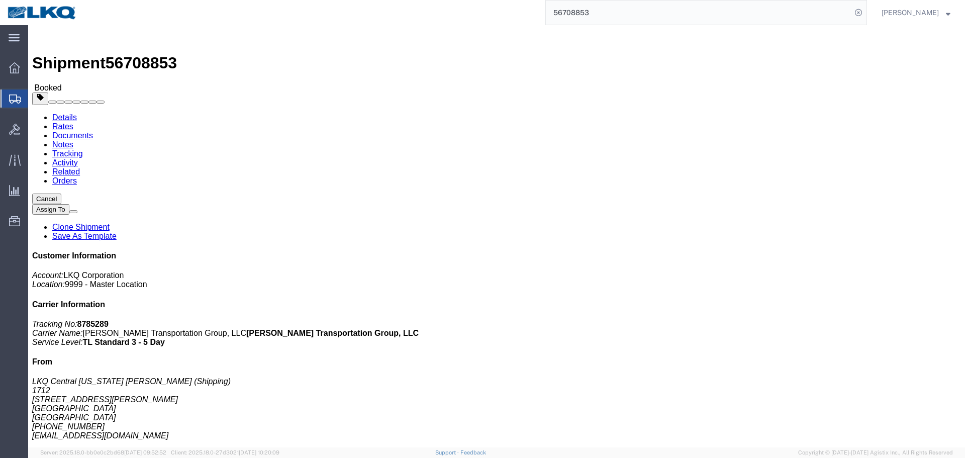
click link "Requested"
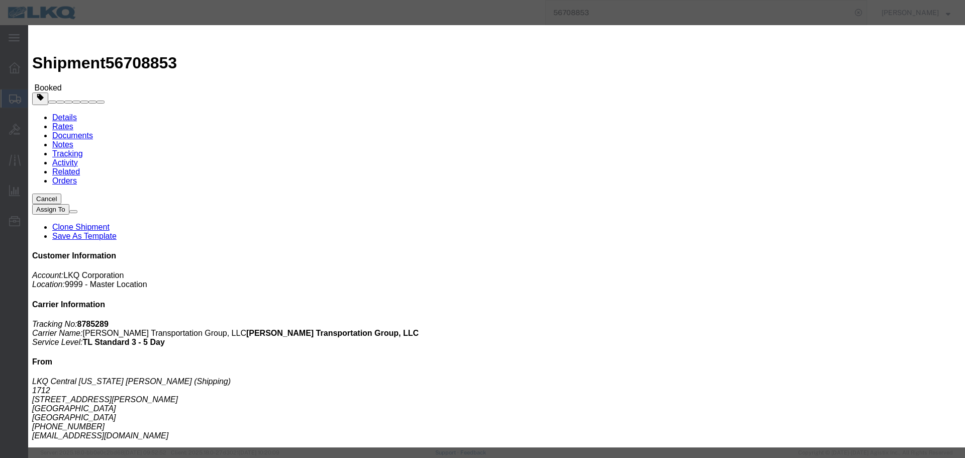
click input "[DATE]"
click td "10"
click input "10:00 AM"
type input "6:00 AM"
click button "Save"
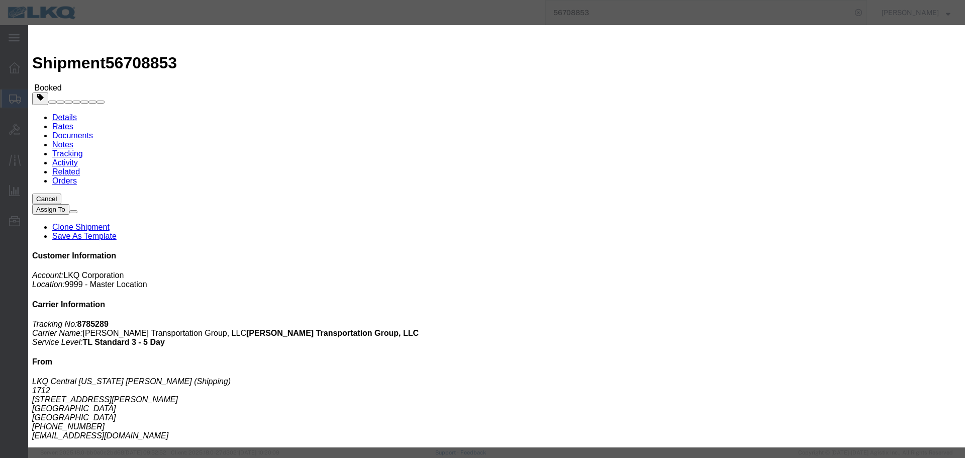
click button "Ok"
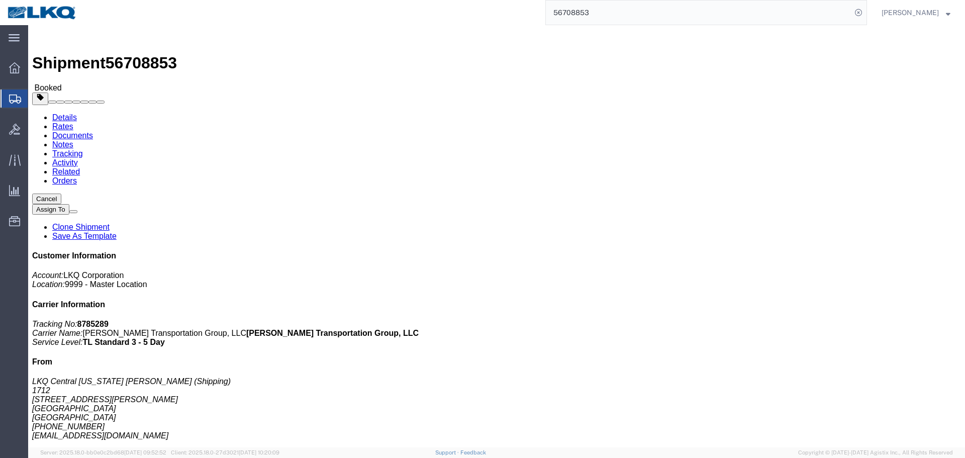
click button "Close"
click span "button"
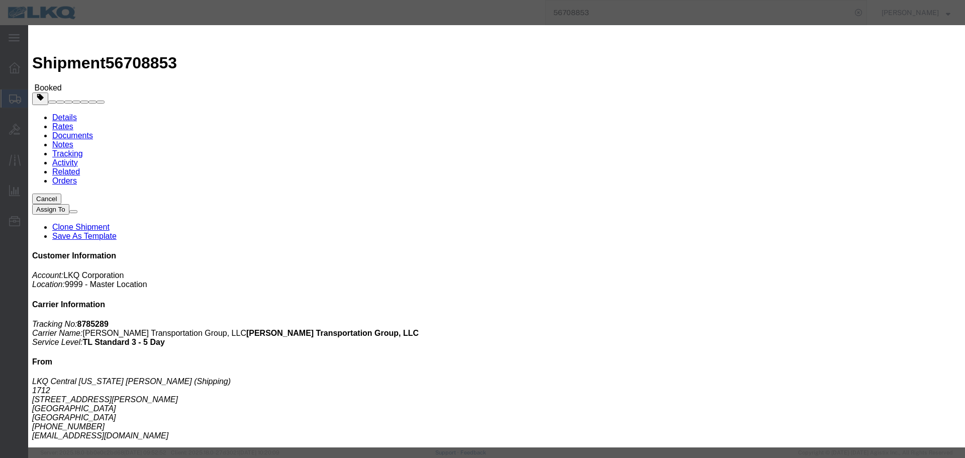
click div "[DATE] 8:00 AM"
click button "Apply"
click button "Save"
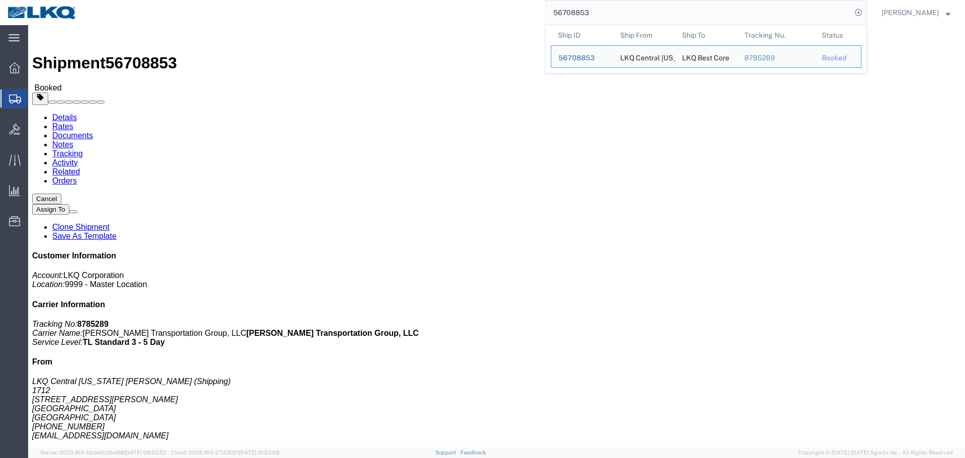
click at [642, 11] on input "56708853" at bounding box center [699, 13] width 306 height 24
paste input "43756"
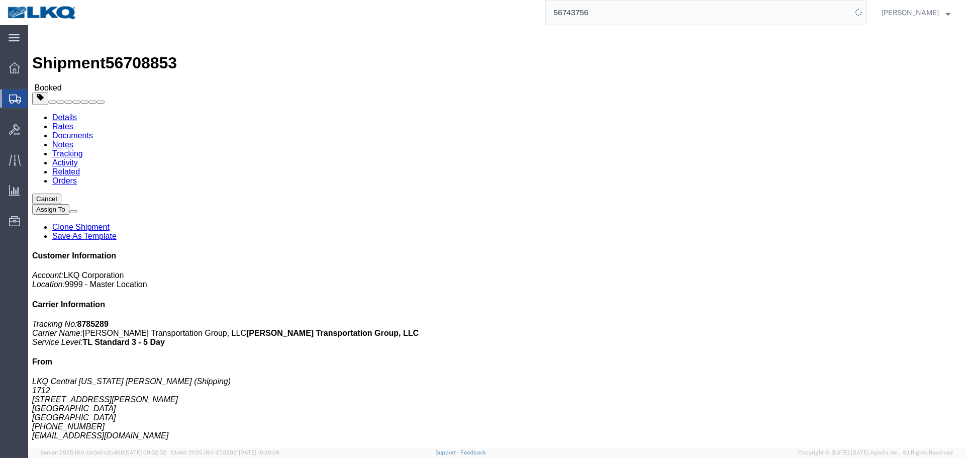
click h3 "Status"
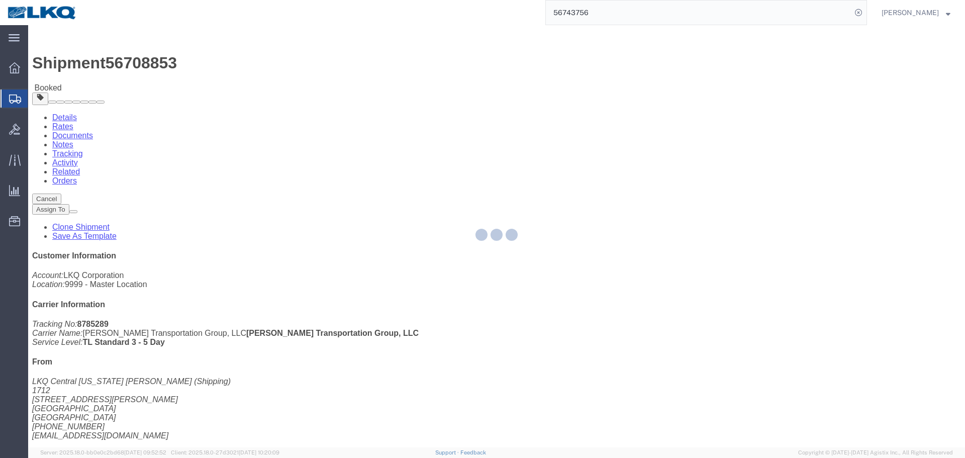
click at [652, 58] on div at bounding box center [496, 236] width 937 height 422
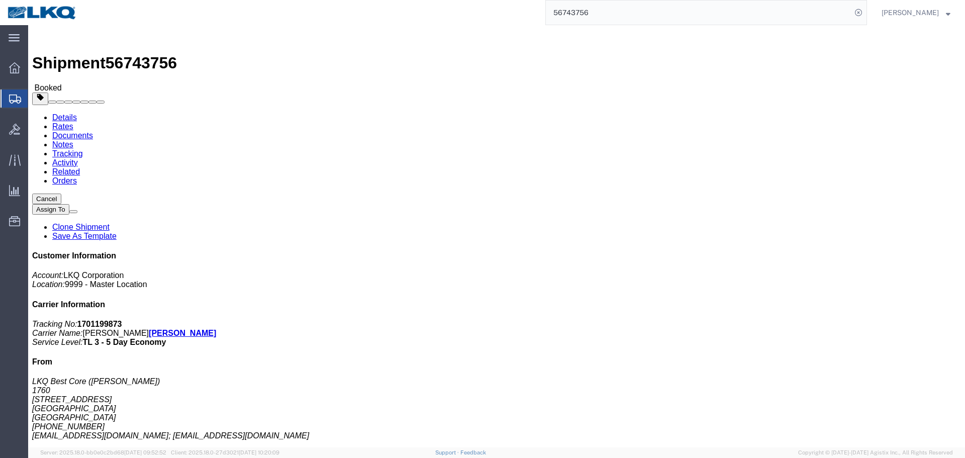
click button "button"
click div "Ship From LKQ Best Core (Alfredo Canales) 1760 1714 West Mount Houston Road Hou…"
click at [627, 18] on input "56743756" at bounding box center [699, 13] width 306 height 24
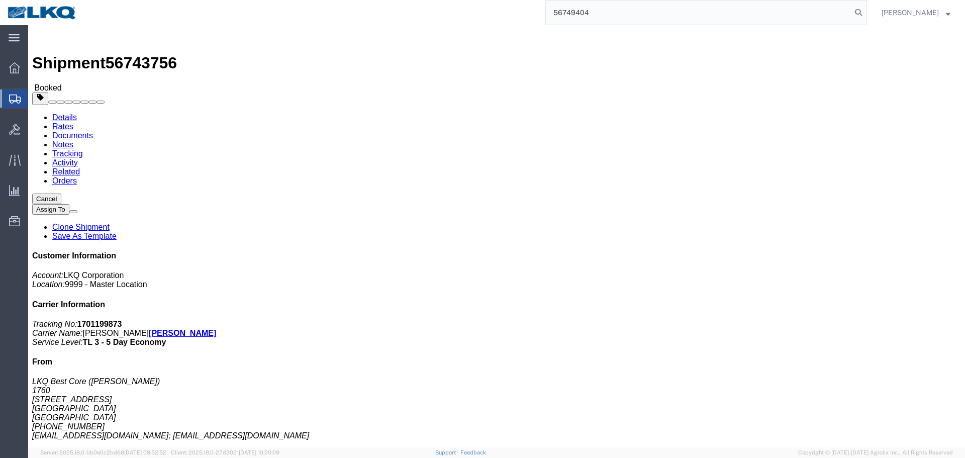
type input "56749404"
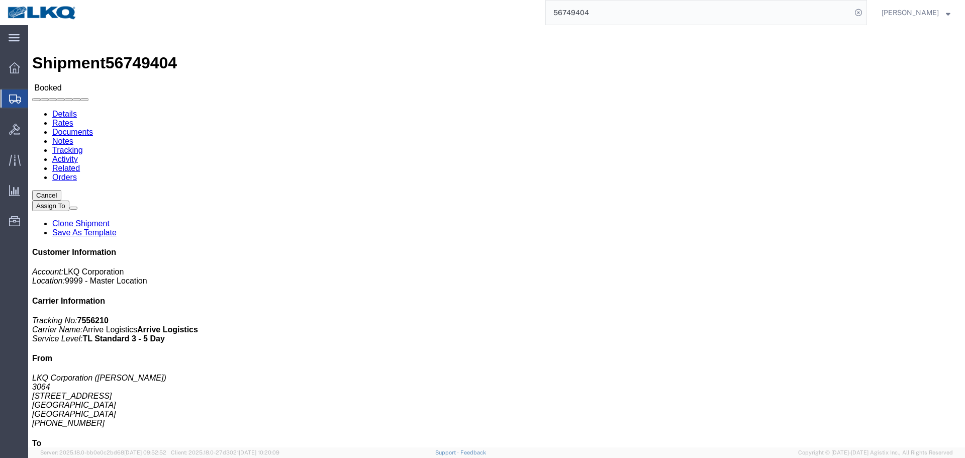
click div "Leg 1 - Truckload Vehicle 1: Standard Dry Van (53 Feet) Number of trucks: 1"
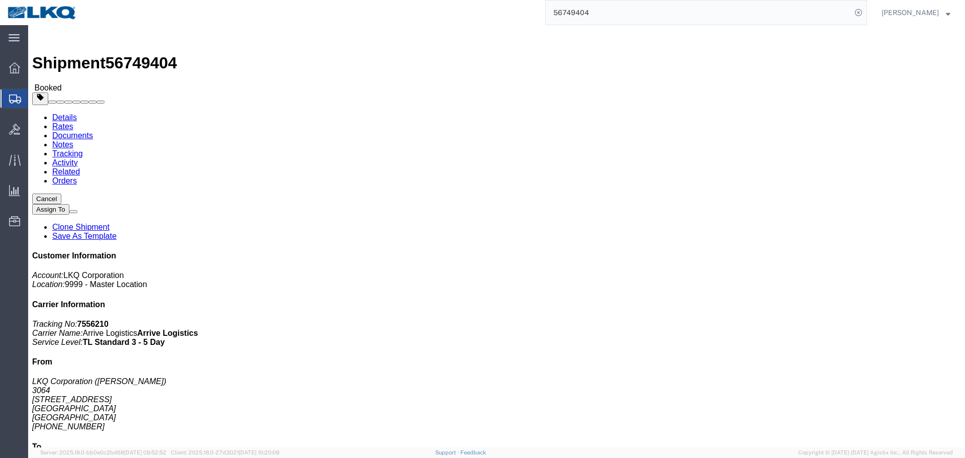
click div "Leg 1 - Truckload Vehicle 1: Standard Dry Van (53 Feet) Number of trucks: 1"
click at [643, 12] on input "56749404" at bounding box center [699, 13] width 306 height 24
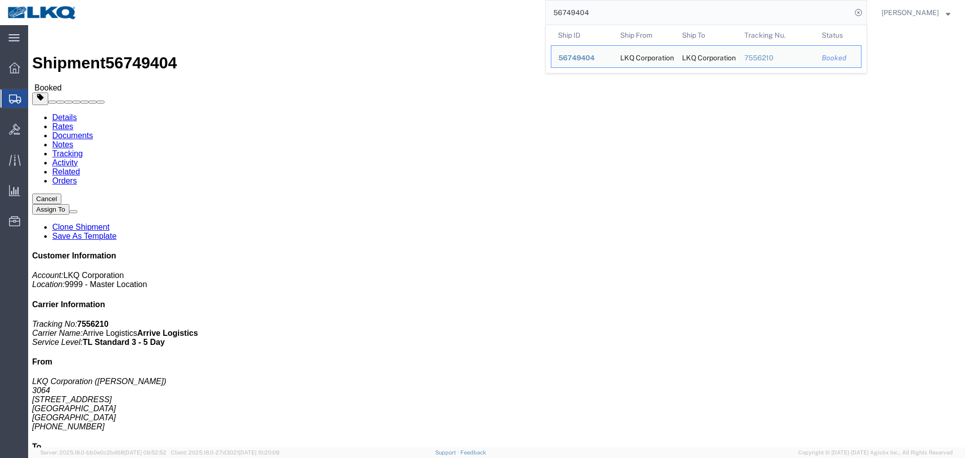
click div "Leg 1 - Truckload Vehicle 1: Standard Dry Van (53 Feet) Number of trucks: 1"
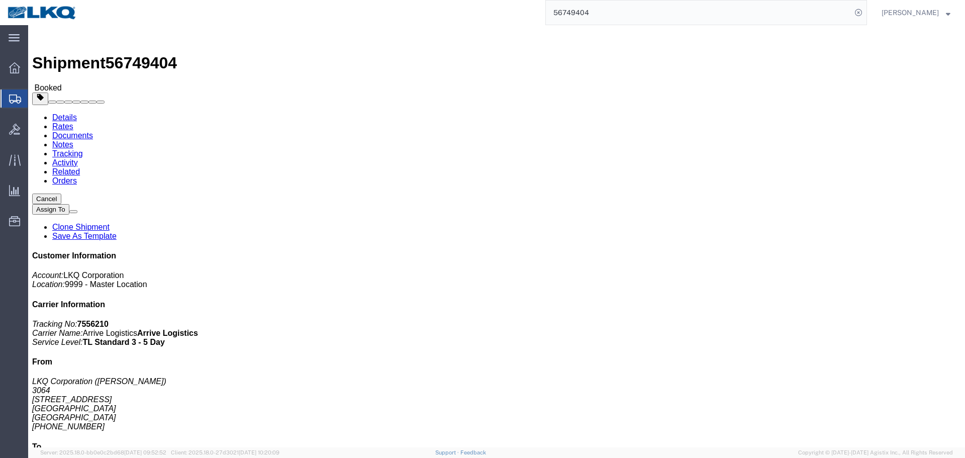
click address "LKQ Corporation (RICHARD AKERS) 1100 4950 W Norvell Bryant Hwy Crystal River, F…"
copy div "cmarnold@lkqcorp.com"
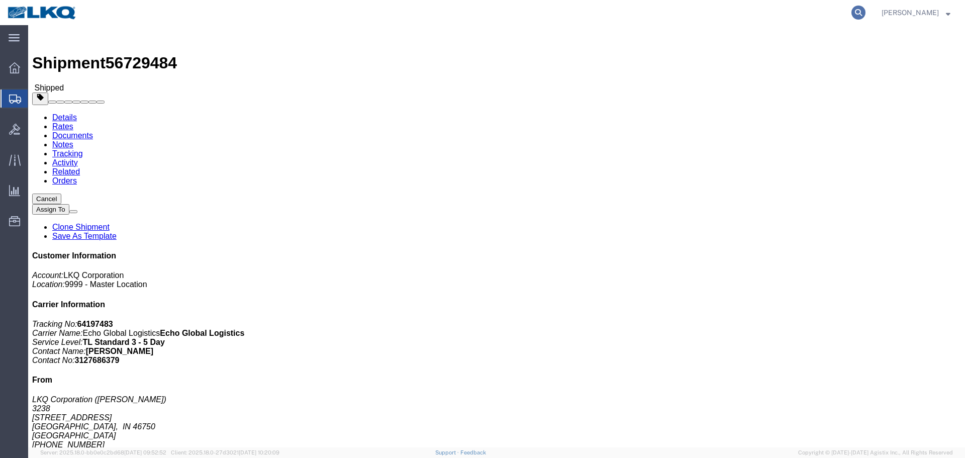
click at [857, 14] on icon at bounding box center [859, 13] width 14 height 14
paste input "56691820"
type input "56691820"
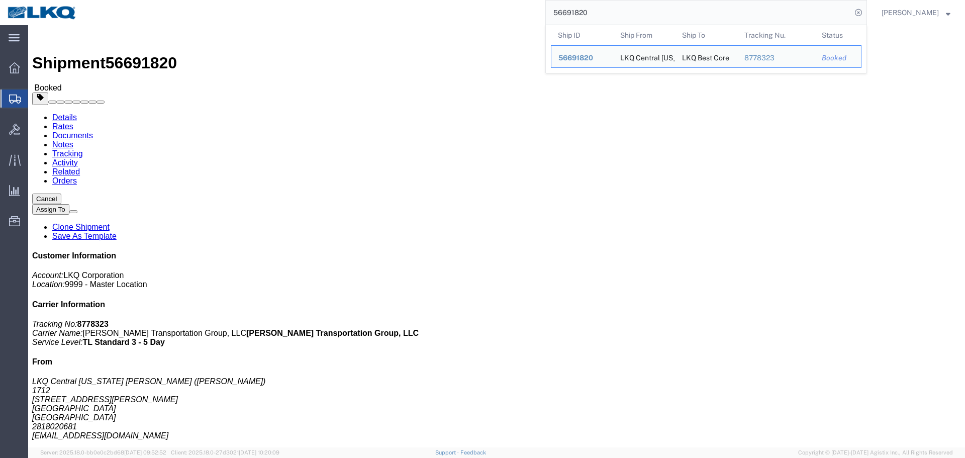
click div "Ship From LKQ Central [US_STATE] [PERSON_NAME] ([PERSON_NAME]) 1712 [STREET_ADD…"
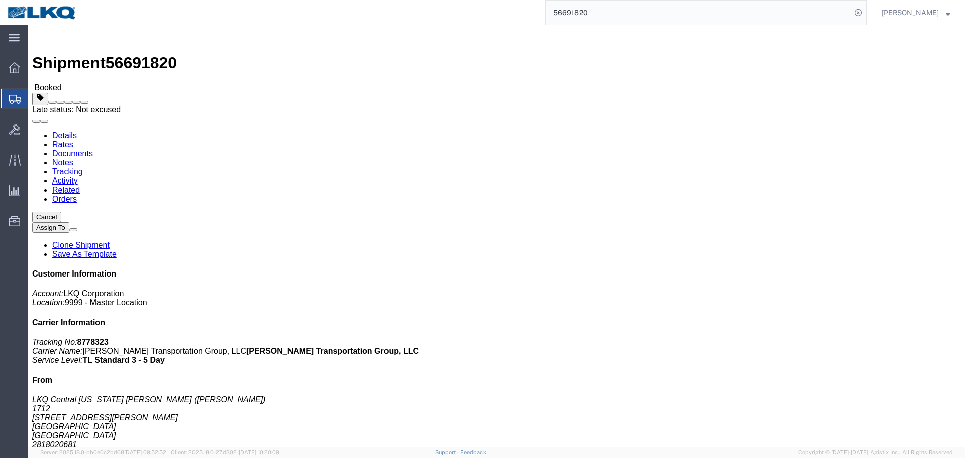
click span
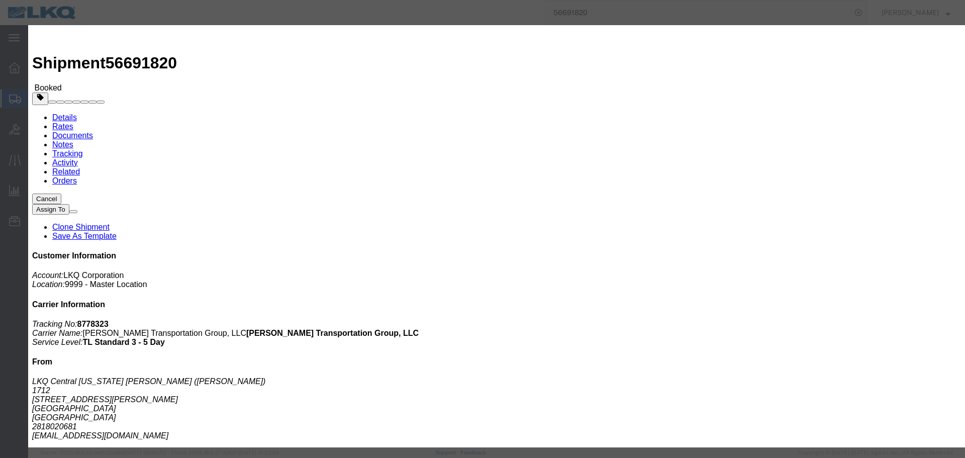
click textarea "09/09 pickup"
type textarea "09/08 pickup"
click button "Save"
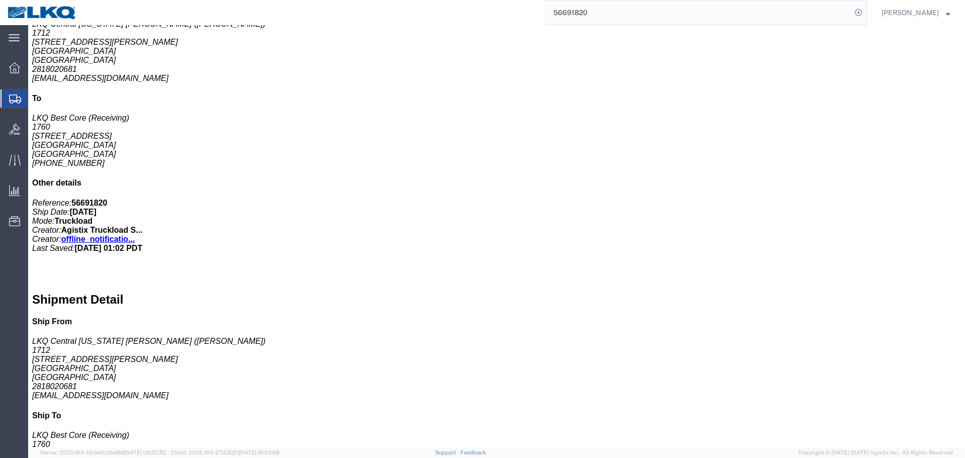
scroll to position [553, 0]
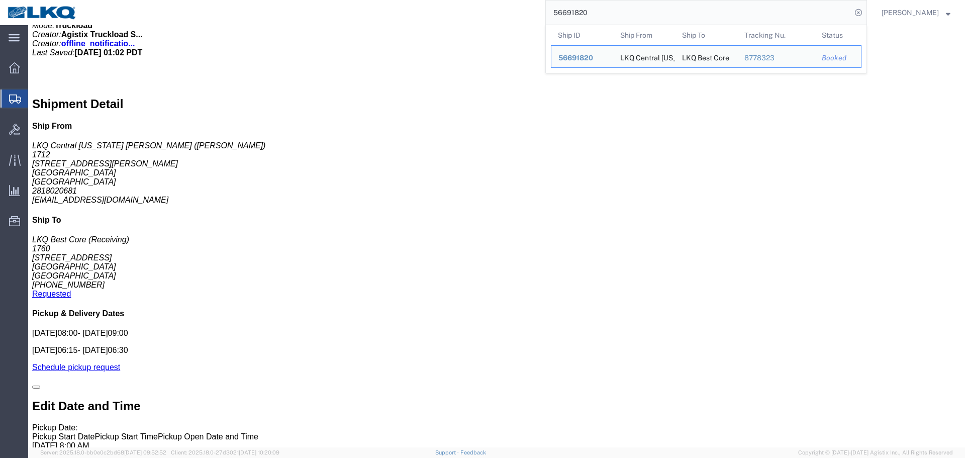
click at [658, 17] on input "56691820" at bounding box center [699, 13] width 306 height 24
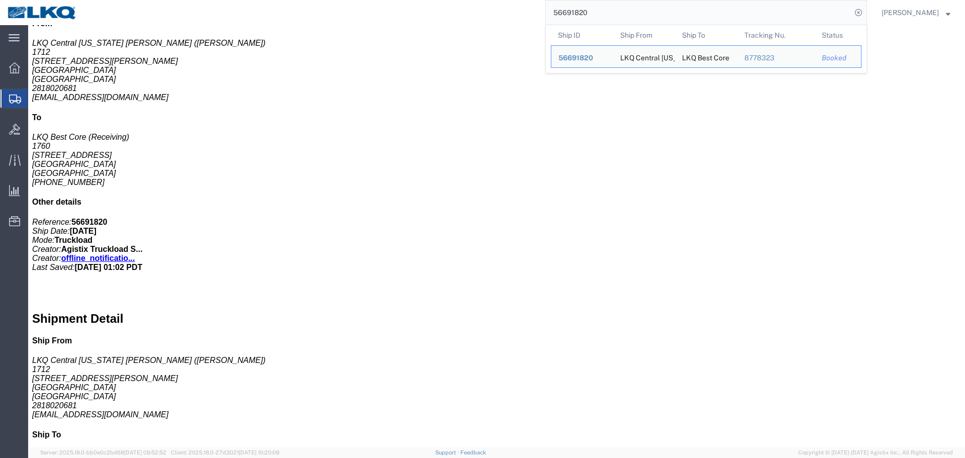
scroll to position [101, 0]
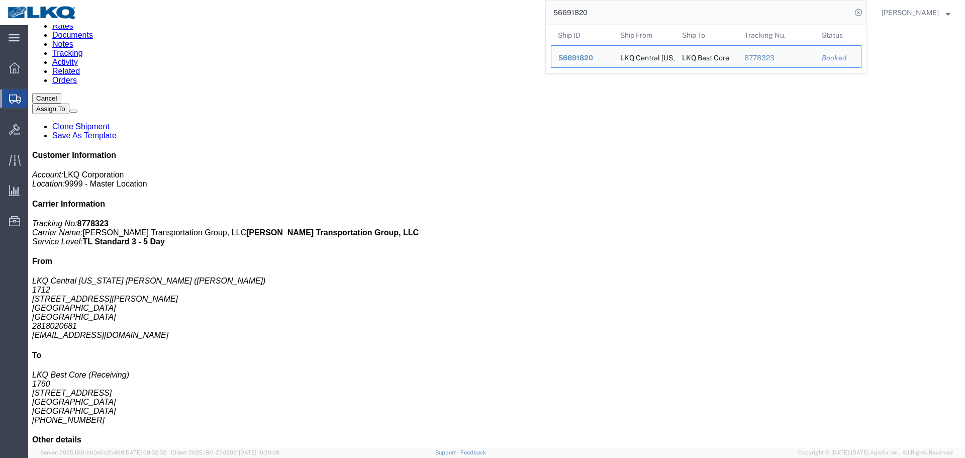
click div "Shipment Detail Ship From LKQ Central Texas Goodwin (Mike Hernandez) 1712 5545 …"
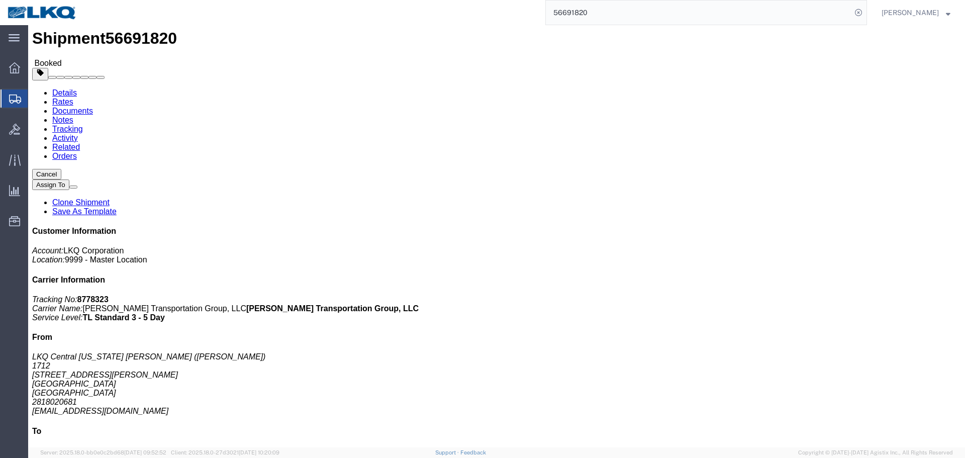
scroll to position [0, 0]
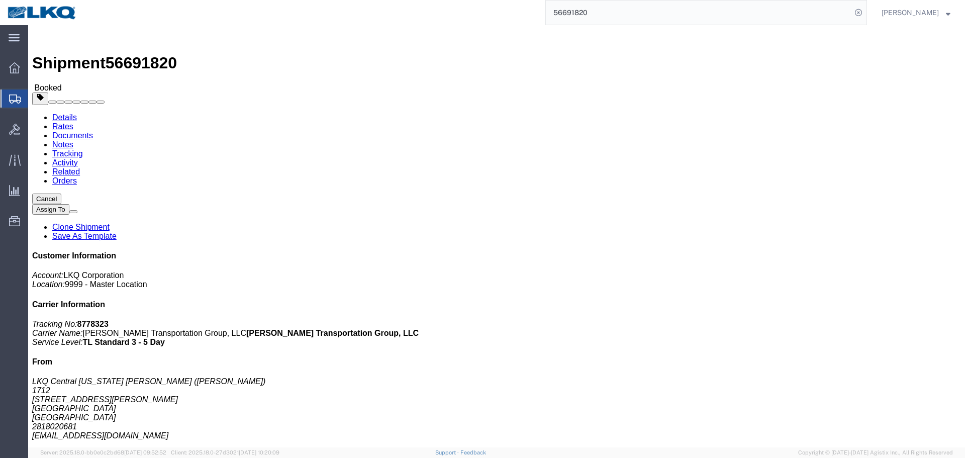
click span "56691820"
click h4 "Routing & Vehicle Information"
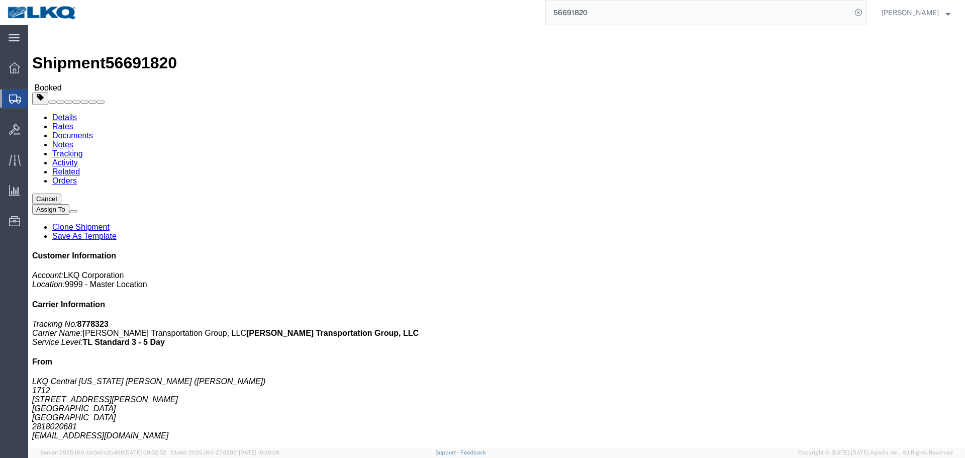
click at [618, 18] on input "56691820" at bounding box center [699, 13] width 306 height 24
click link "Requested"
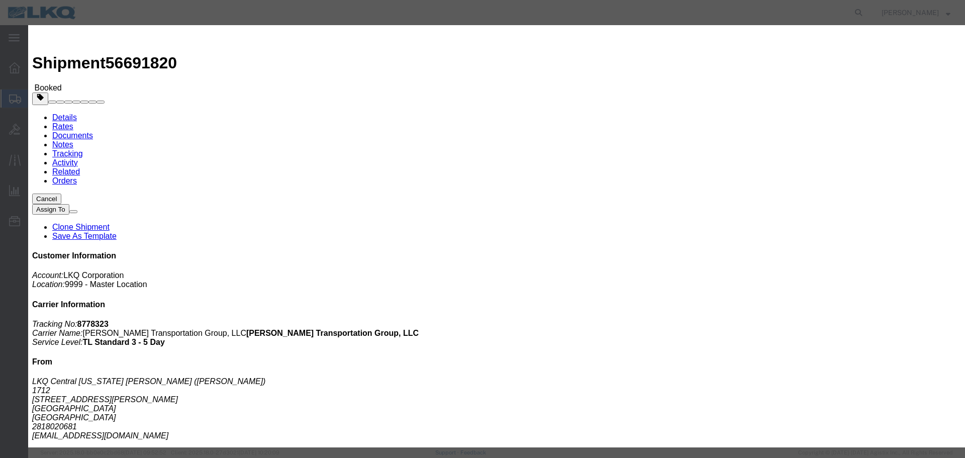
click input "[DATE]"
click td "10"
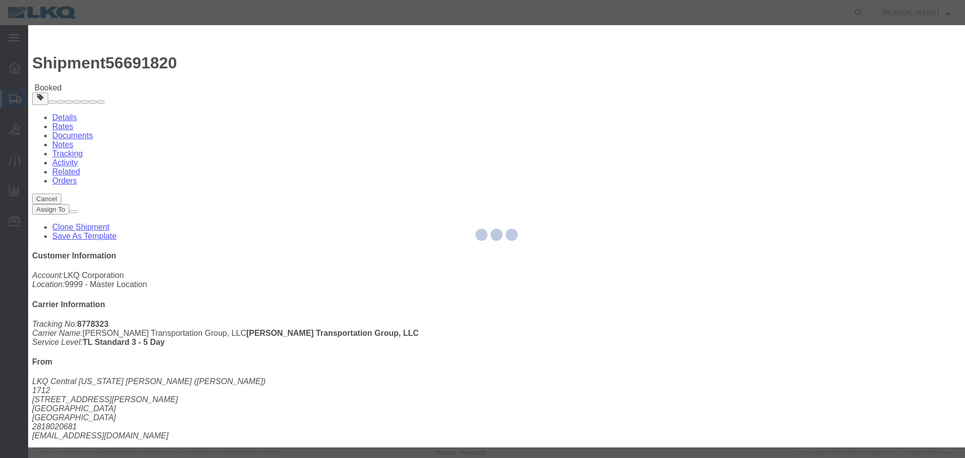
click at [485, 161] on div at bounding box center [496, 236] width 937 height 422
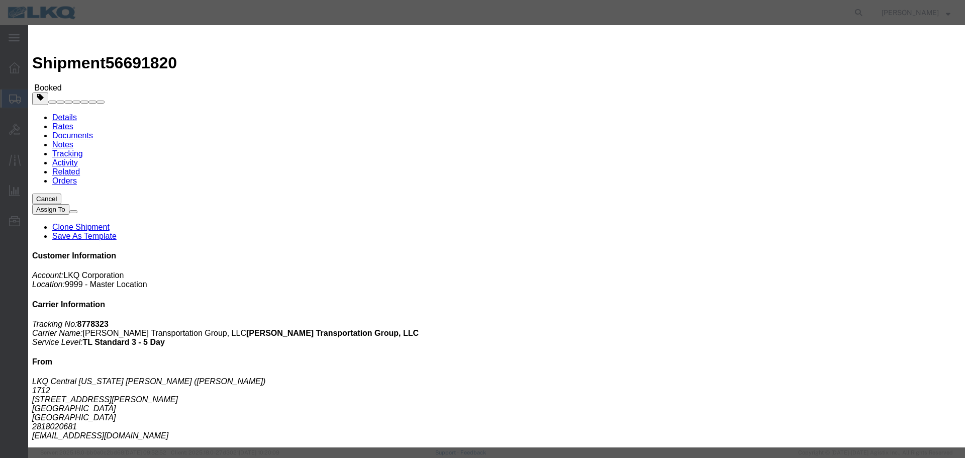
click input "6:15 AM"
type input "9:00 AM"
click button "Save"
drag, startPoint x: 577, startPoint y: 104, endPoint x: 660, endPoint y: 2, distance: 131.1
click button "Ok"
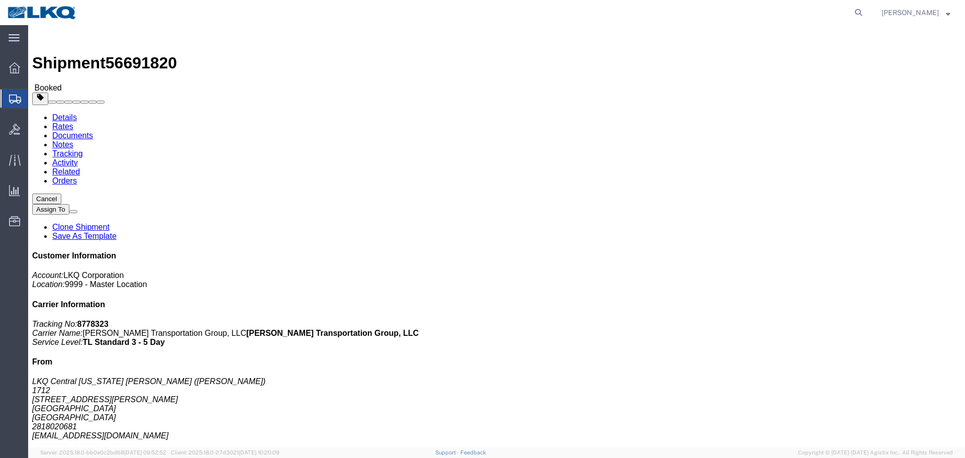
click button "Close"
click button "button"
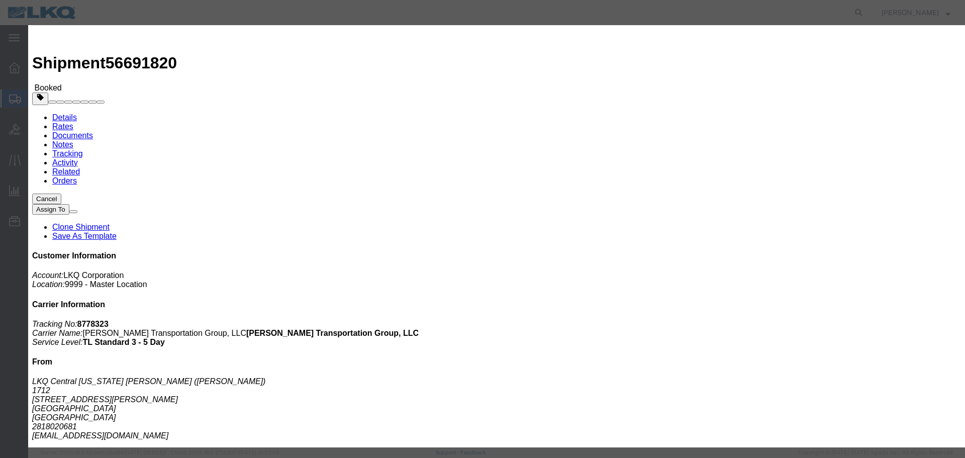
click div "[DATE] 8:00 AM"
click button "Apply"
click button "Save"
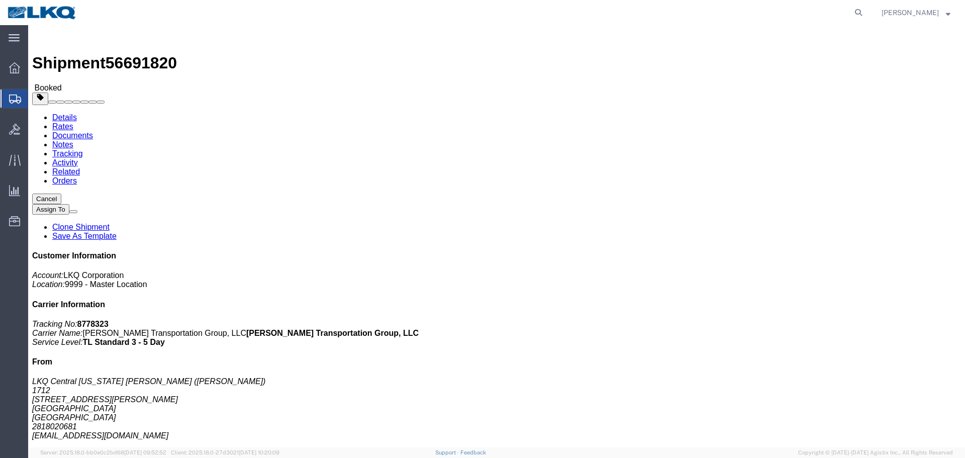
click div "Close"
click button "Close"
